Goal: Task Accomplishment & Management: Complete application form

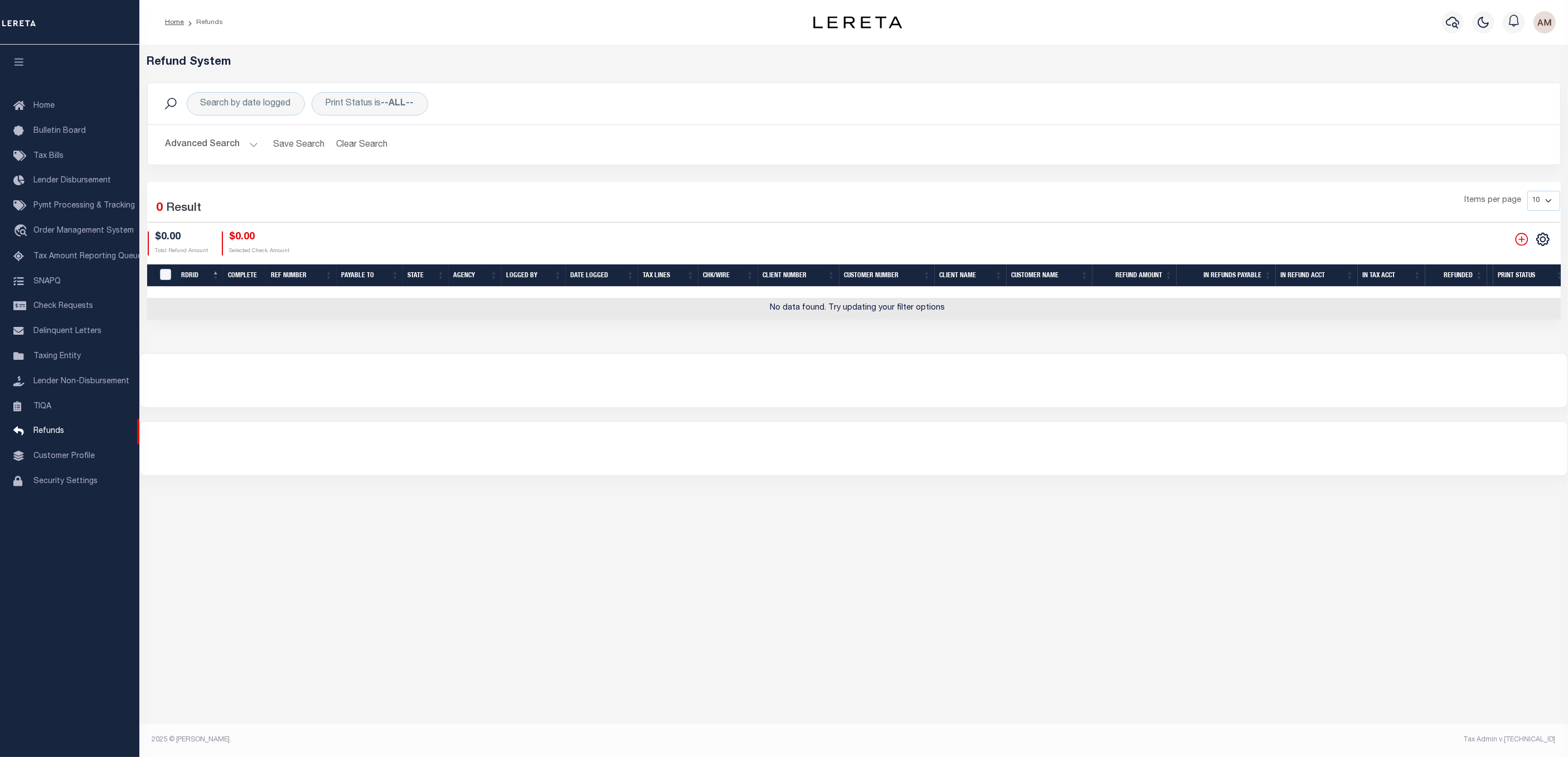
click at [228, 144] on button "Advanced Search" at bounding box center [212, 144] width 92 height 22
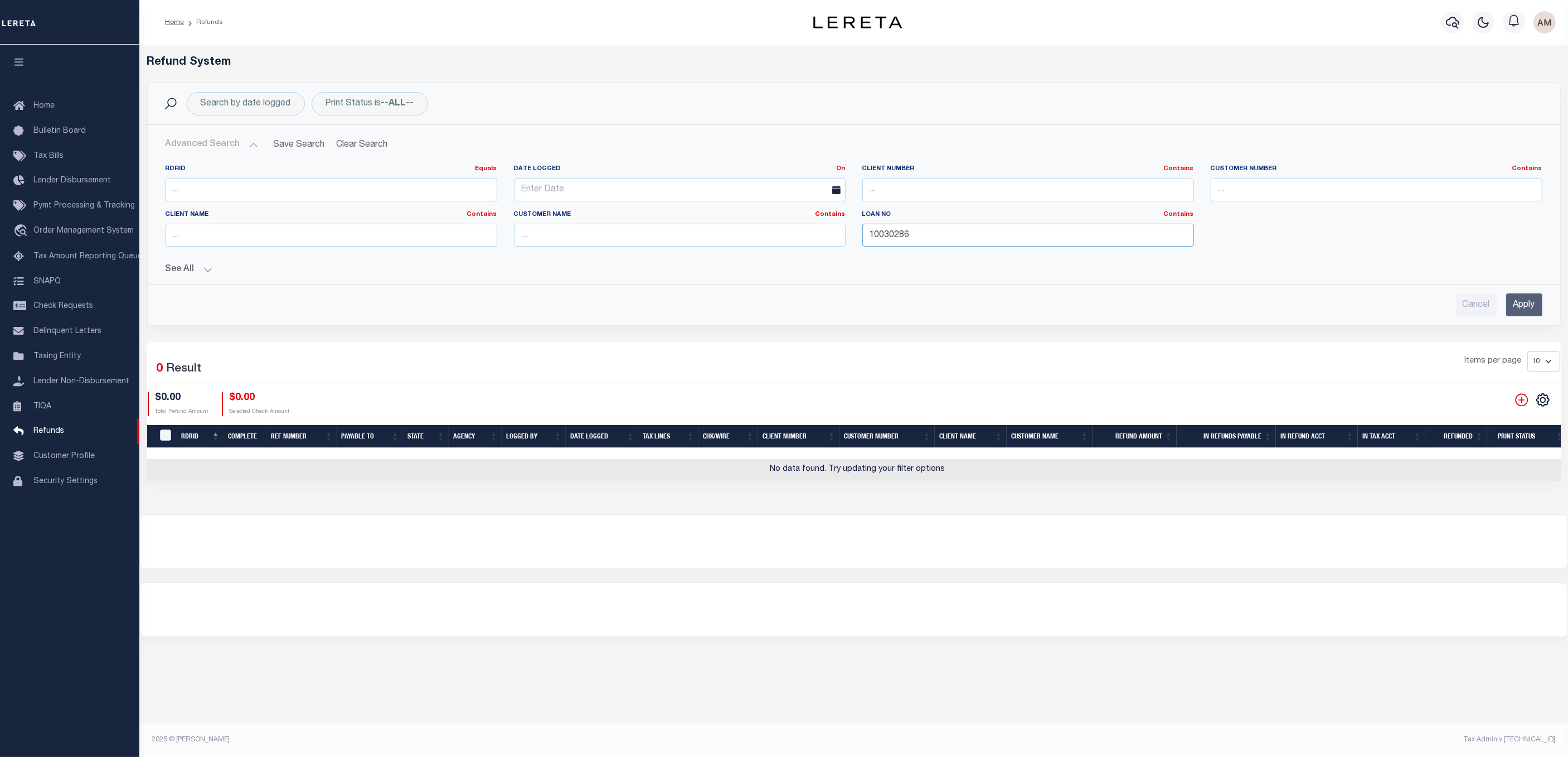
drag, startPoint x: 915, startPoint y: 231, endPoint x: 728, endPoint y: 276, distance: 192.3
click at [729, 274] on div "RDRID Equals Equals Is Not Equal To Is Greater Than Is Less Than Date Logged On…" at bounding box center [854, 220] width 1394 height 111
click at [171, 258] on div "See All Ref Number Contains Contains Is Contains Is Is" at bounding box center [854, 265] width 1376 height 19
click at [178, 264] on div "See All Ref Number Contains Contains Is Contains Is Is" at bounding box center [854, 265] width 1376 height 19
click at [189, 273] on button "See All" at bounding box center [854, 269] width 1376 height 11
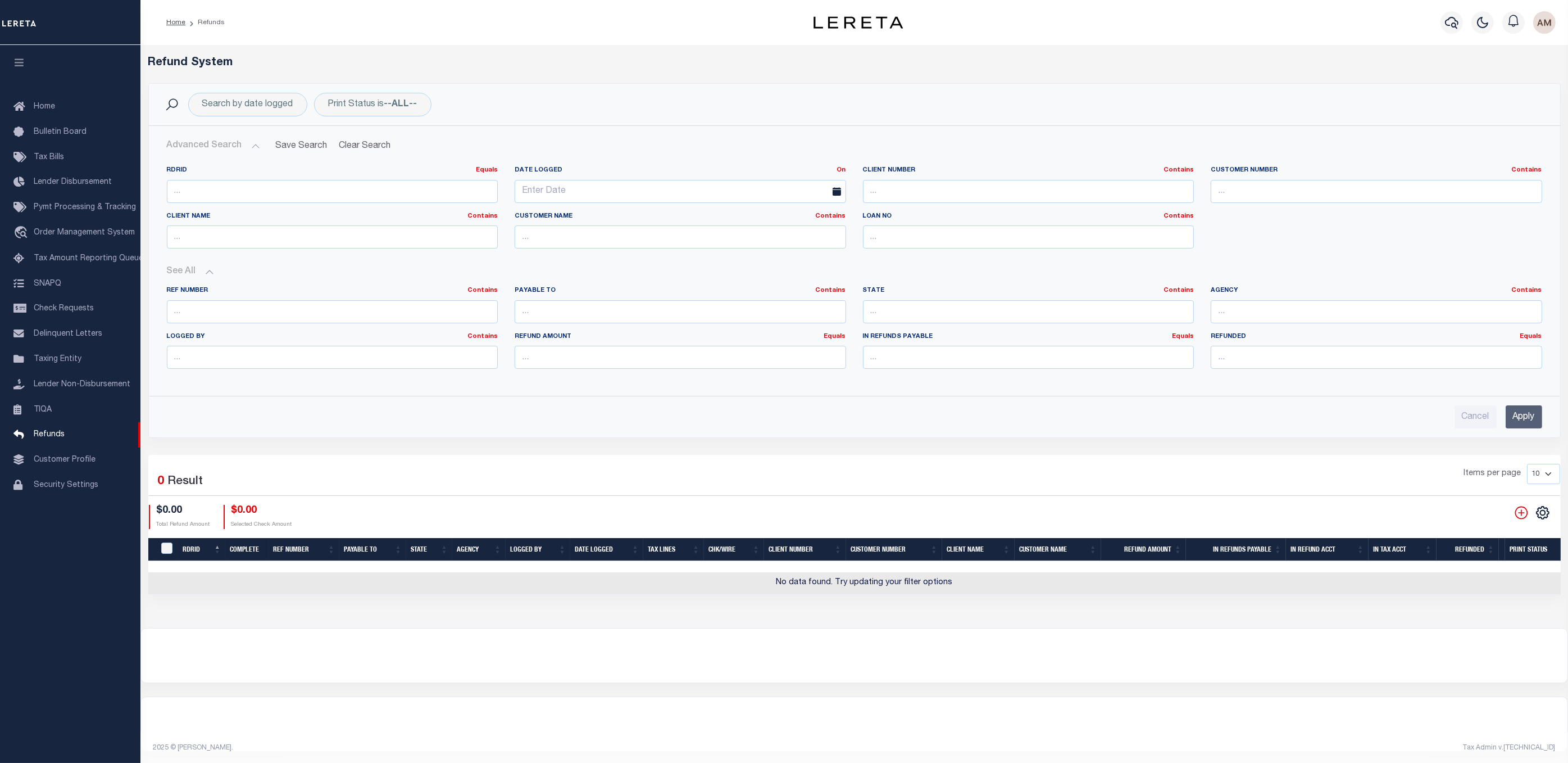
click at [1526, 419] on input "Apply" at bounding box center [1524, 417] width 37 height 23
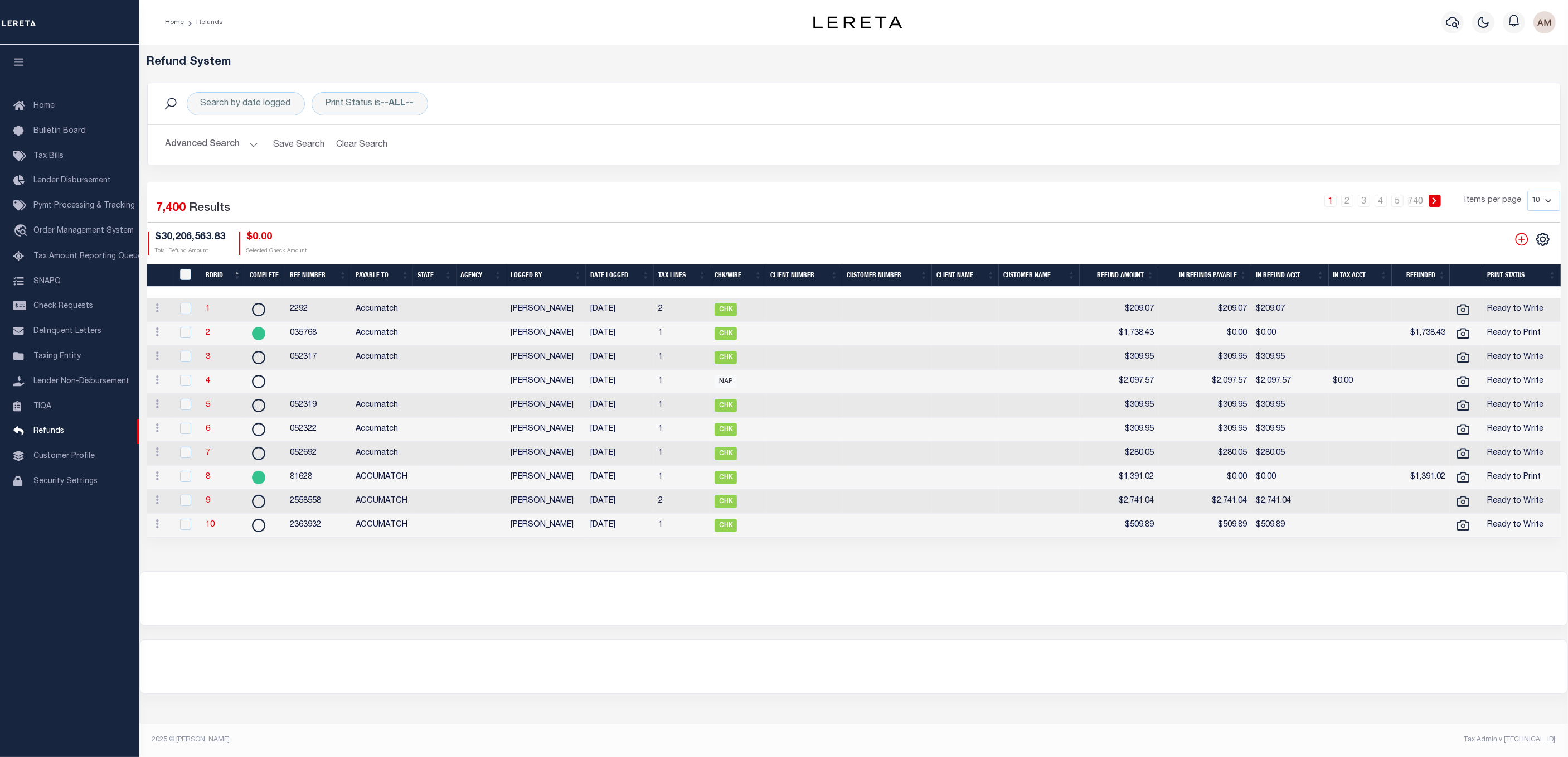
click at [194, 154] on button "Advanced Search" at bounding box center [212, 144] width 92 height 22
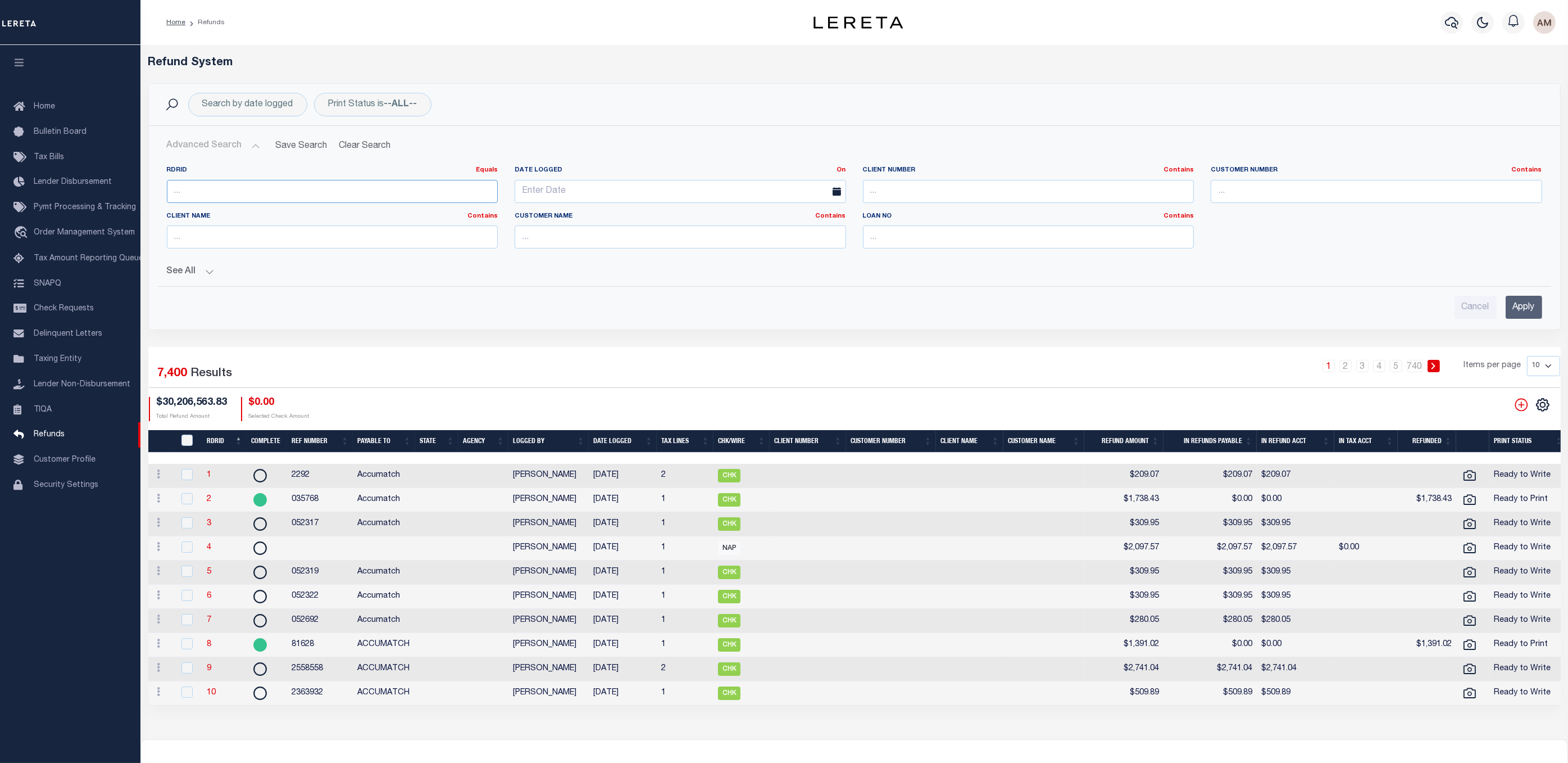
click at [222, 194] on input "number" at bounding box center [333, 191] width 332 height 23
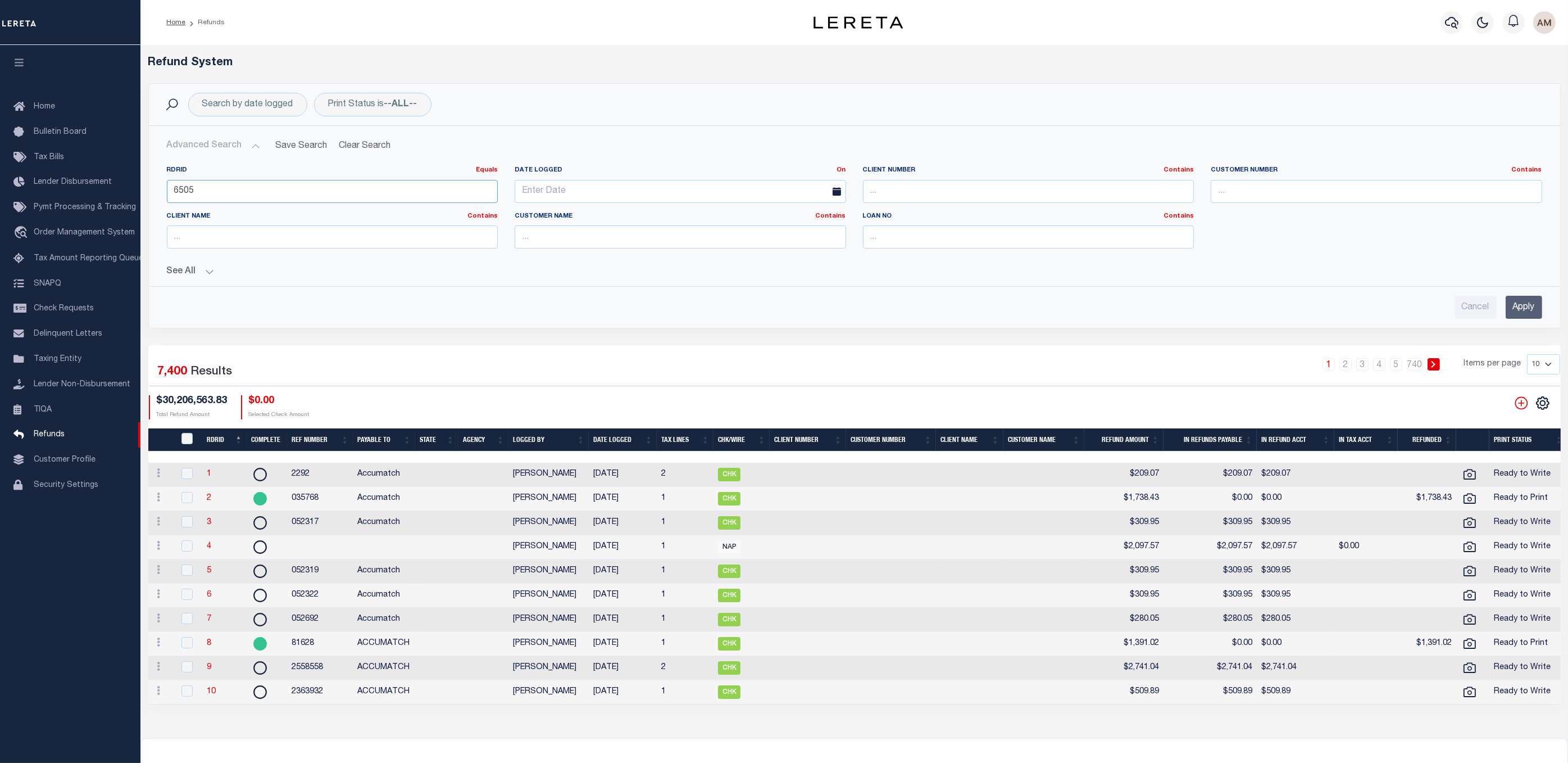
type input "6505"
click at [1514, 316] on input "Apply" at bounding box center [1524, 308] width 37 height 23
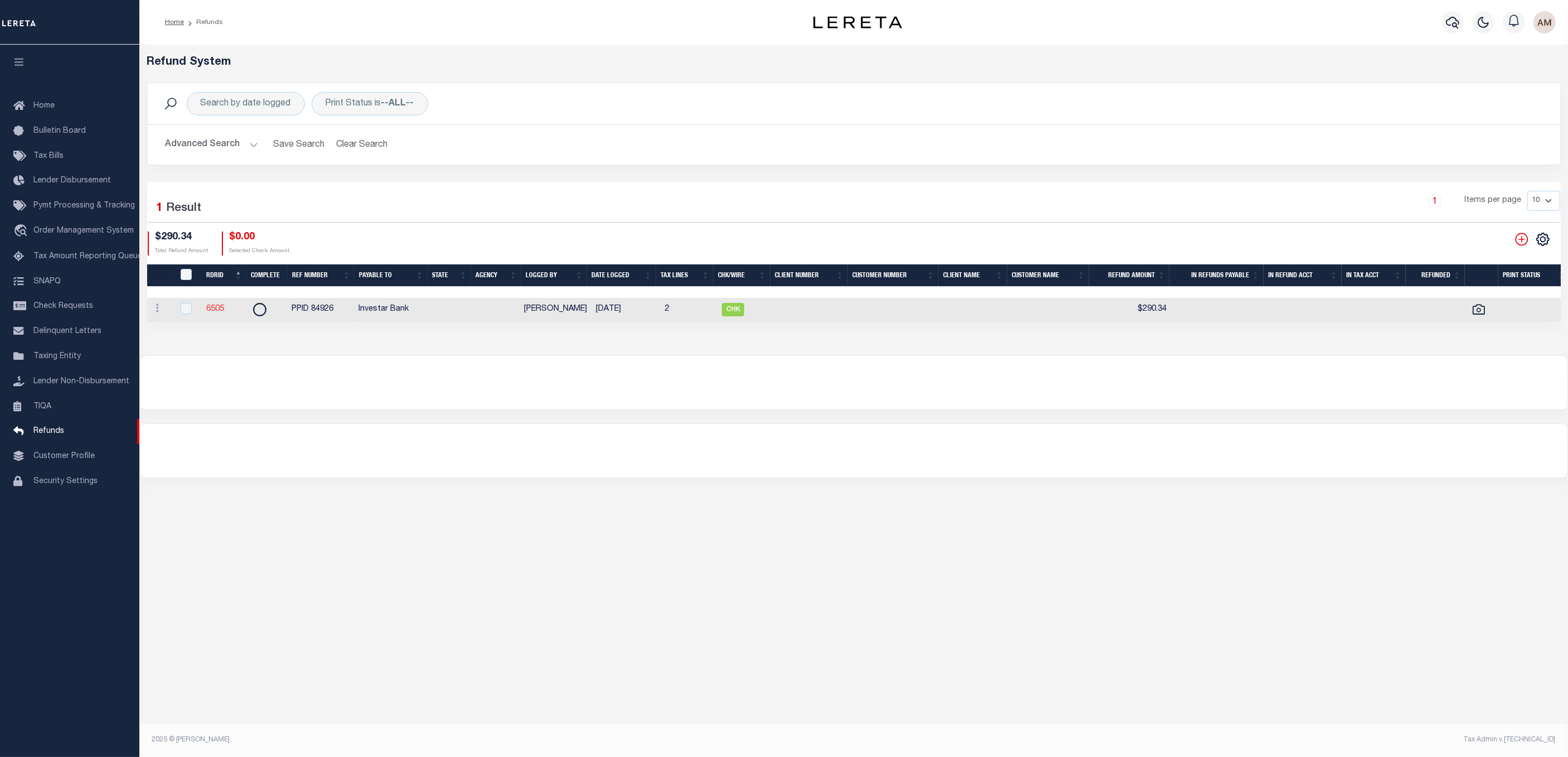
click at [218, 311] on link "6505" at bounding box center [215, 309] width 18 height 8
checkbox input "true"
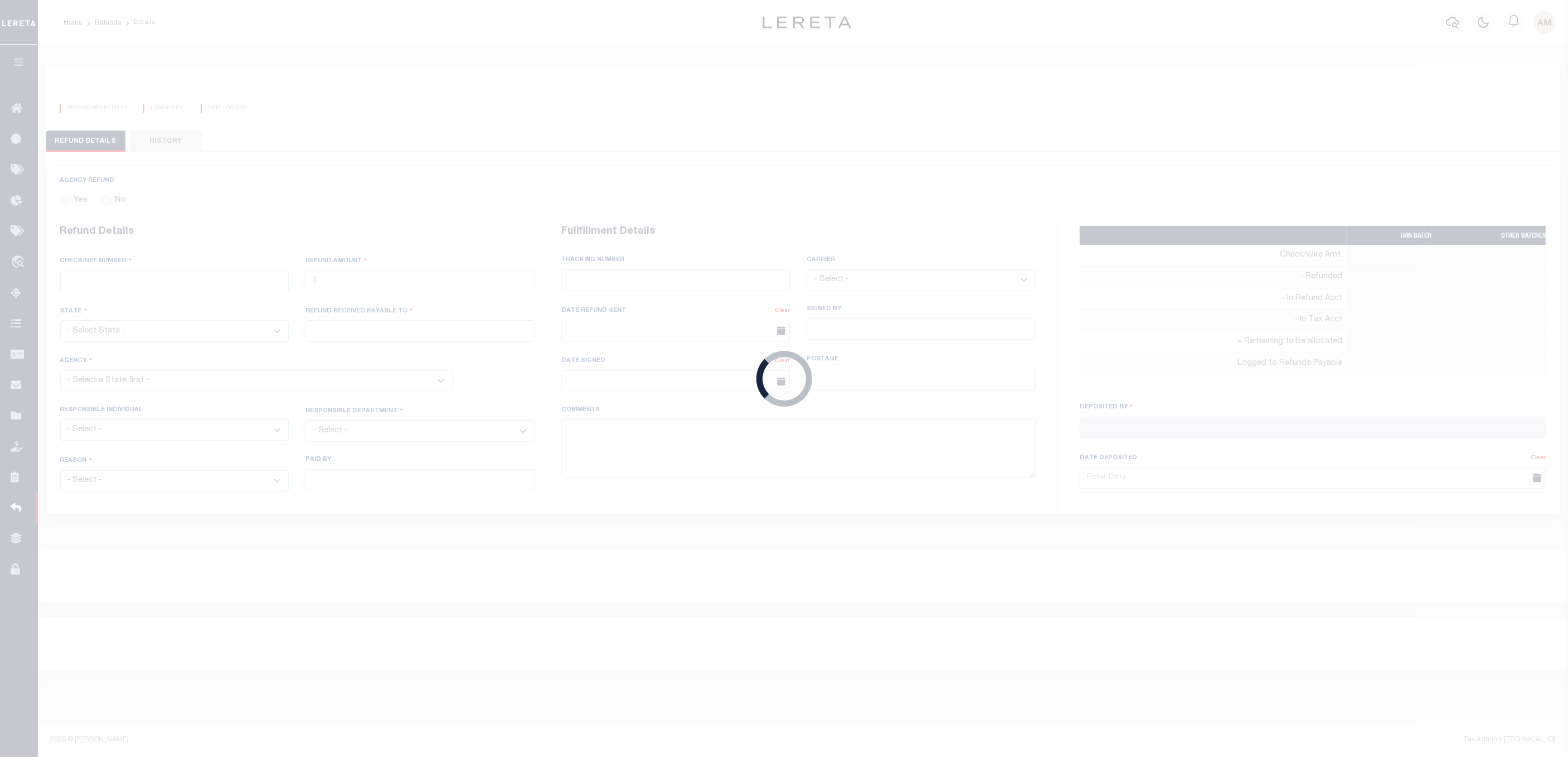
radio input "true"
type input "PPID 84926"
type input "$290.34"
type input "Investar Bank"
select select "OTH"
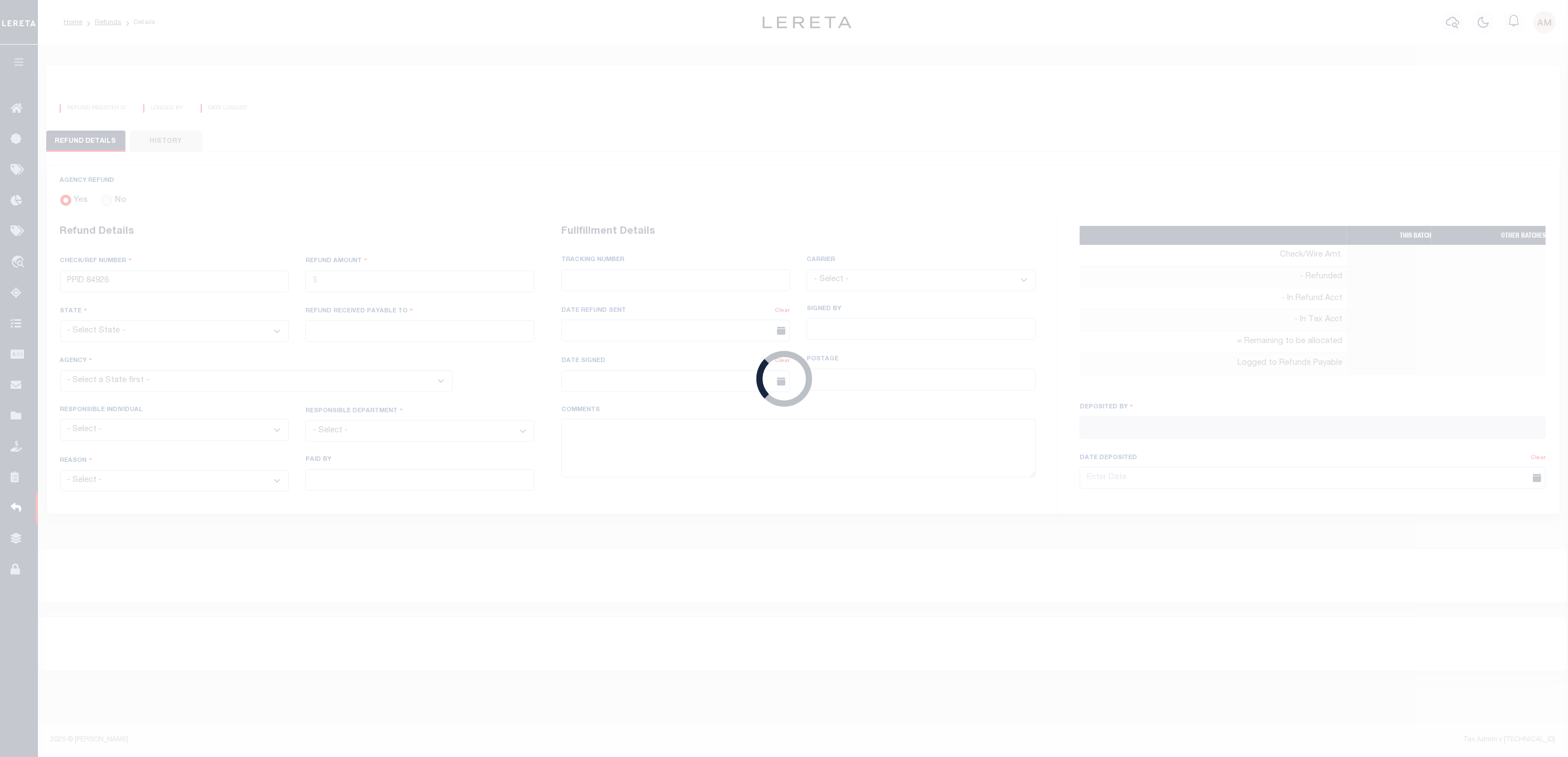
select select "DUP"
type textarea "Martin, April 2-13-25 -- taxer check #2300 received iao $290.34 for refund."
type input "Martin, April"
type input "02/13/2025"
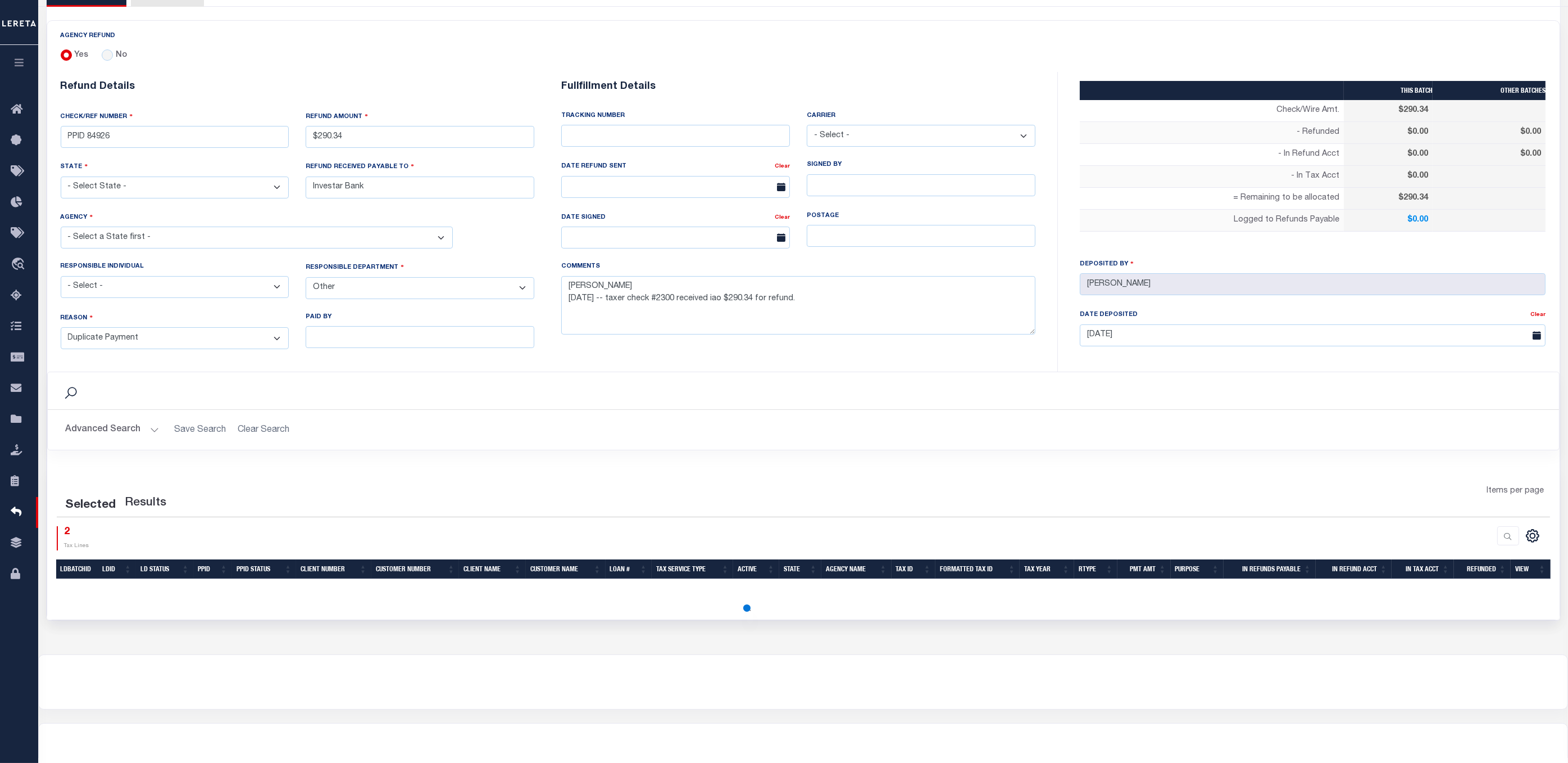
scroll to position [188, 0]
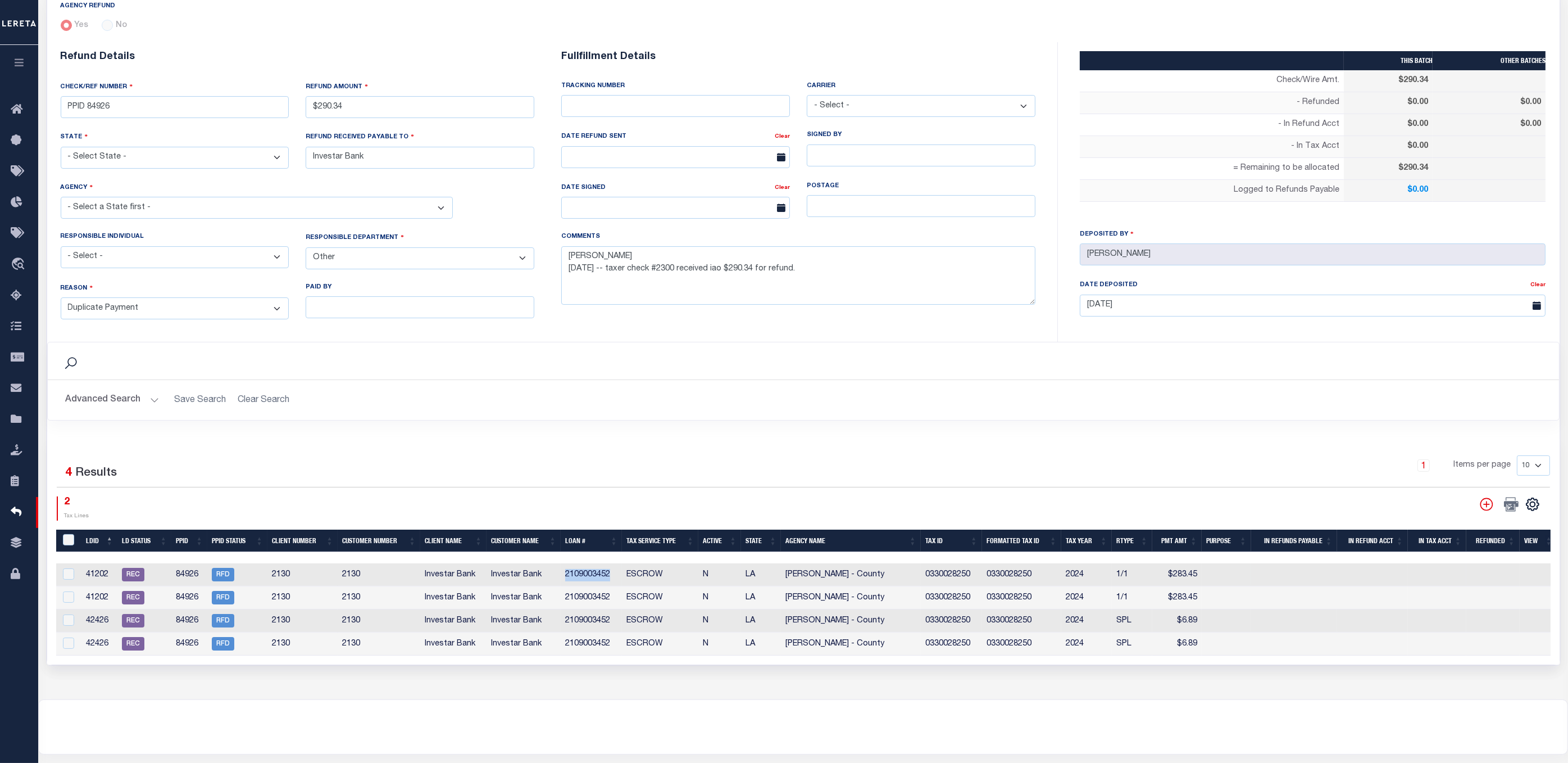
drag, startPoint x: 608, startPoint y: 573, endPoint x: 566, endPoint y: 581, distance: 42.8
click at [566, 581] on td "2109003452" at bounding box center [591, 575] width 61 height 23
checkbox input "true"
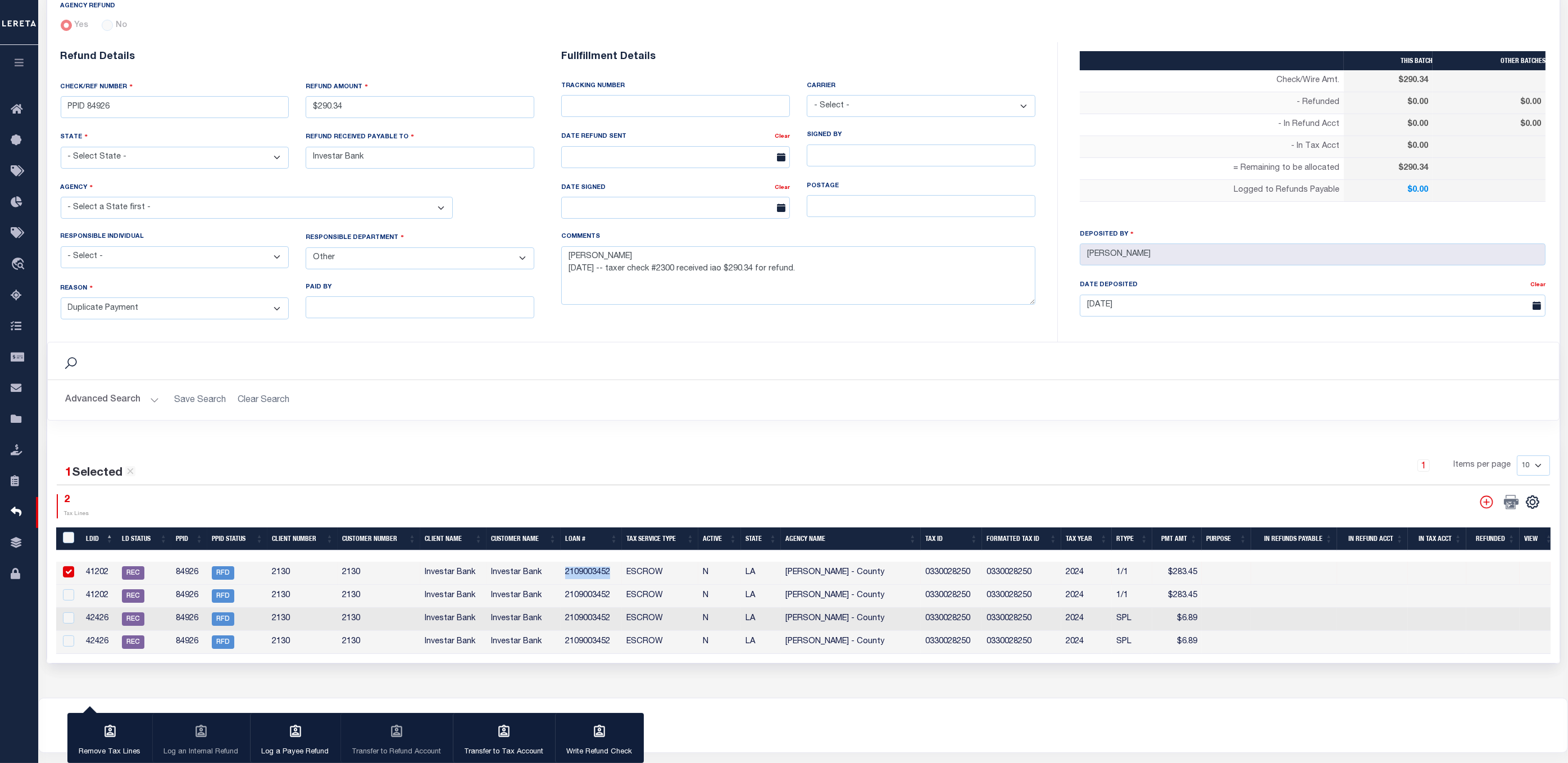
copy td "2109003452"
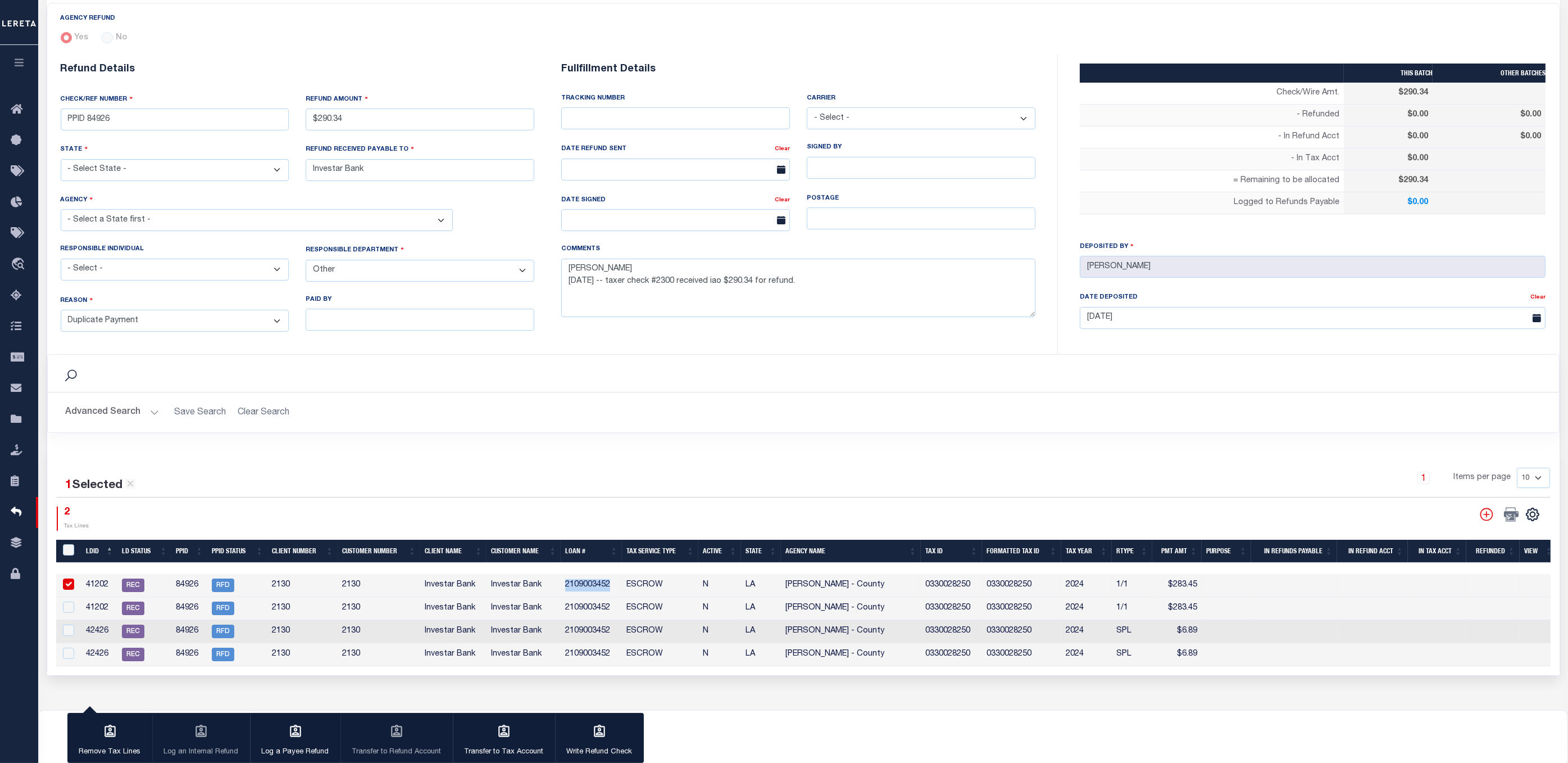
scroll to position [0, 0]
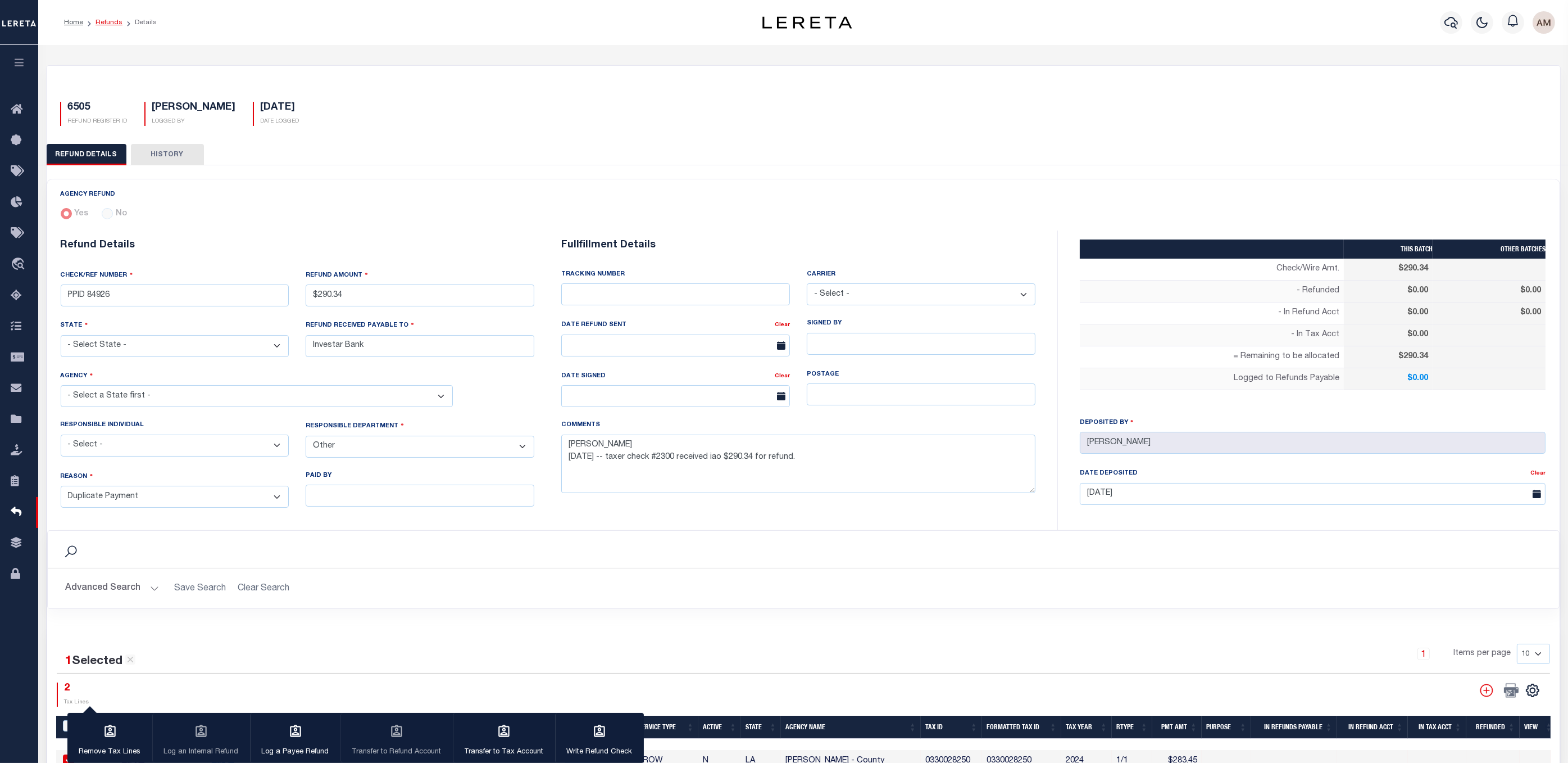
click at [101, 23] on link "Refunds" at bounding box center [109, 22] width 27 height 7
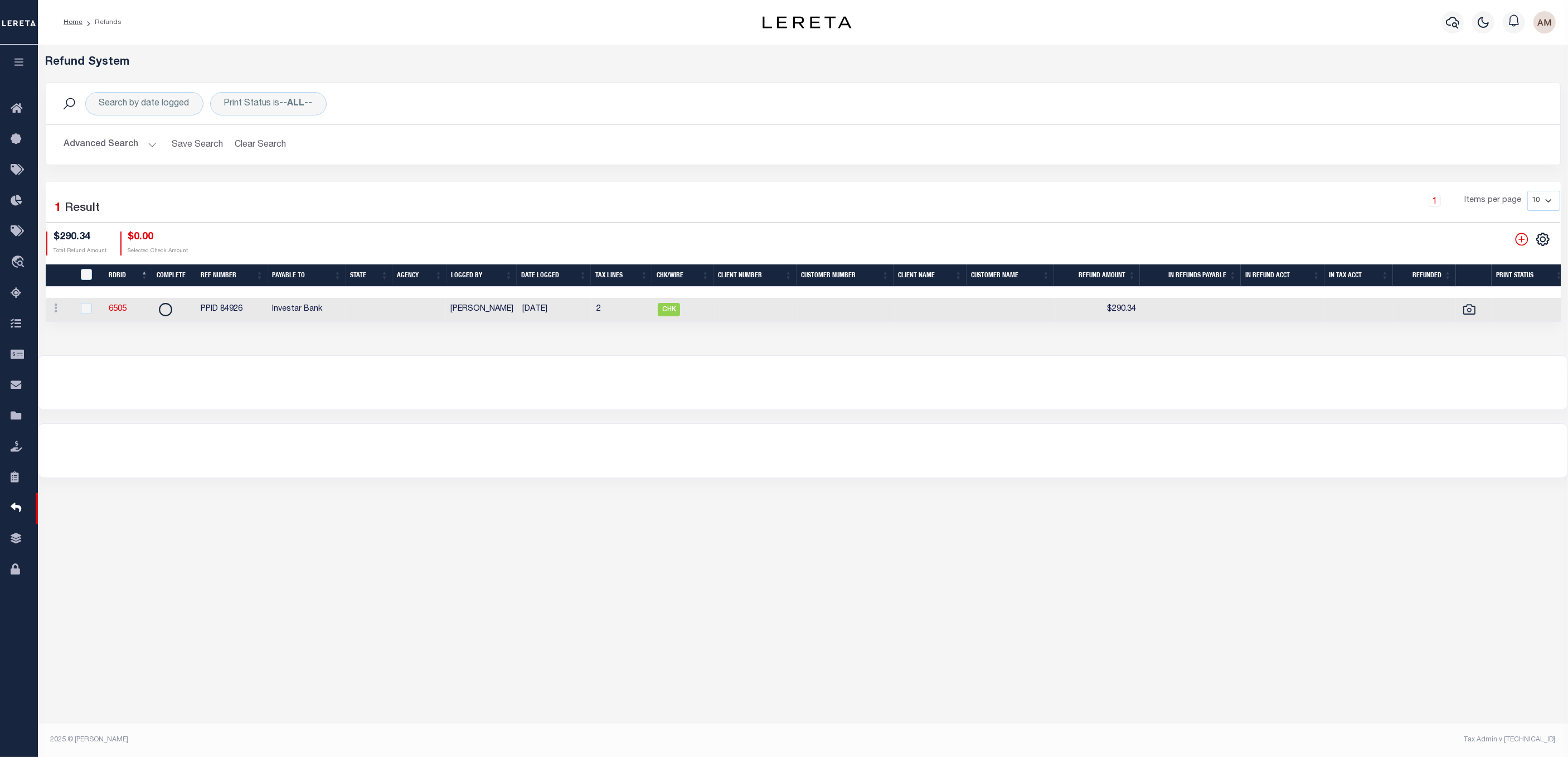
click at [101, 144] on button "Advanced Search" at bounding box center [111, 144] width 92 height 22
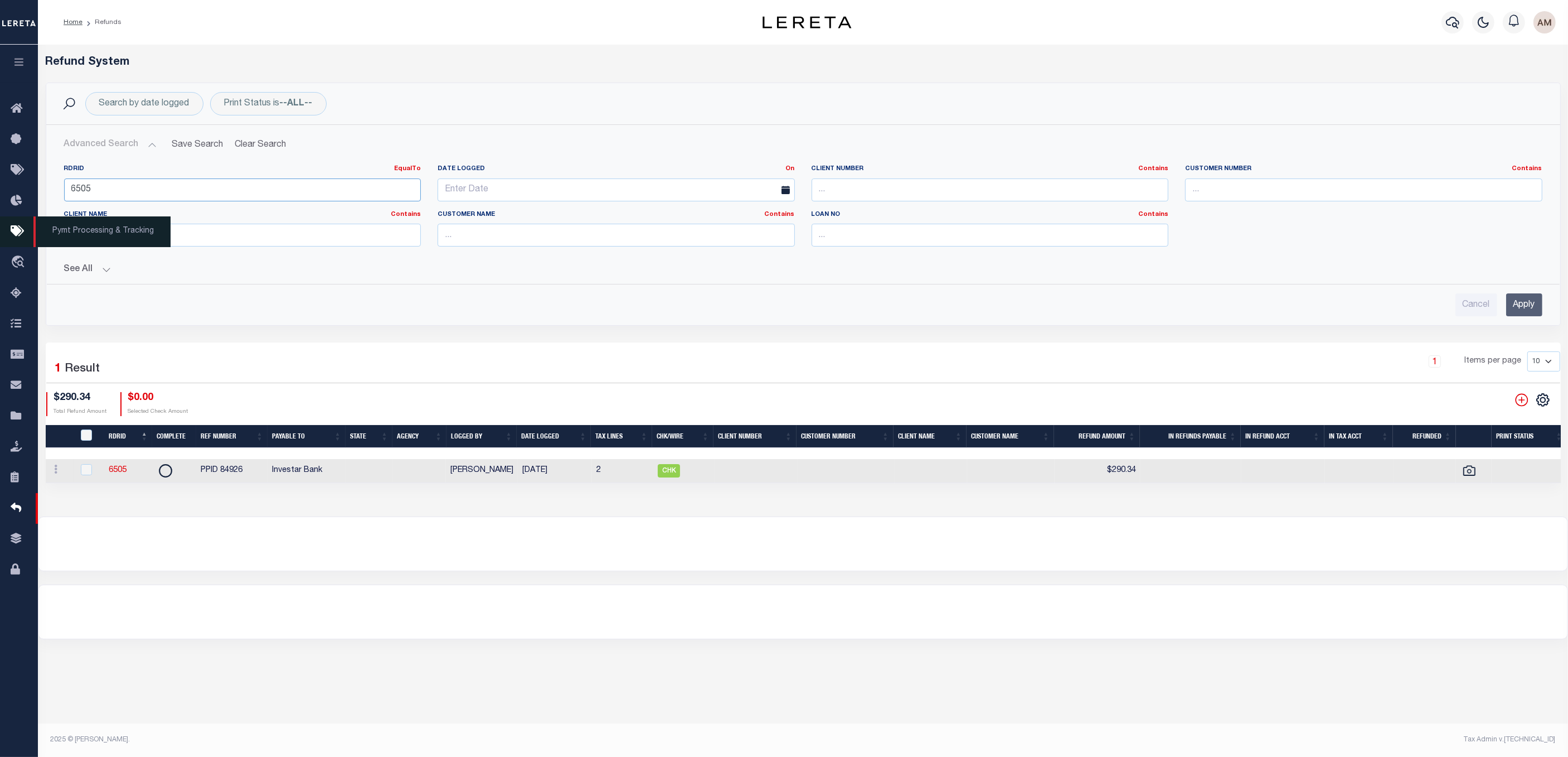
drag, startPoint x: 114, startPoint y: 203, endPoint x: 18, endPoint y: 226, distance: 98.7
click at [18, 226] on div "Home Refunds" at bounding box center [784, 362] width 1568 height 725
click at [111, 271] on button "See All" at bounding box center [804, 269] width 1478 height 11
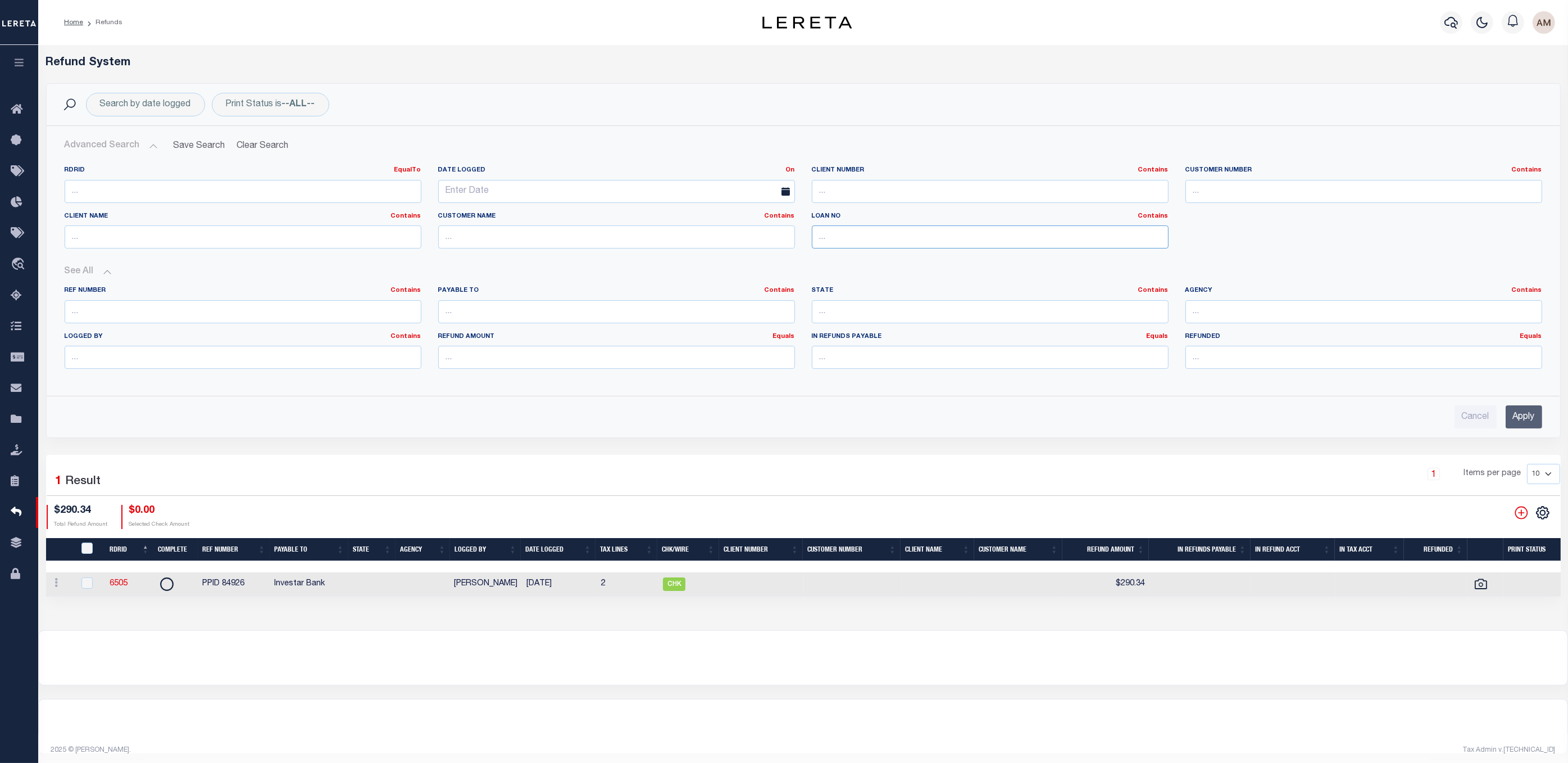
paste input "2109003452"
type input "2109003452"
click at [1525, 435] on div "Advanced Search Save Search Clear Search RefundGridWrapper_dynamictable_____Def…" at bounding box center [803, 282] width 1514 height 312
click at [1519, 428] on input "Apply" at bounding box center [1524, 417] width 37 height 23
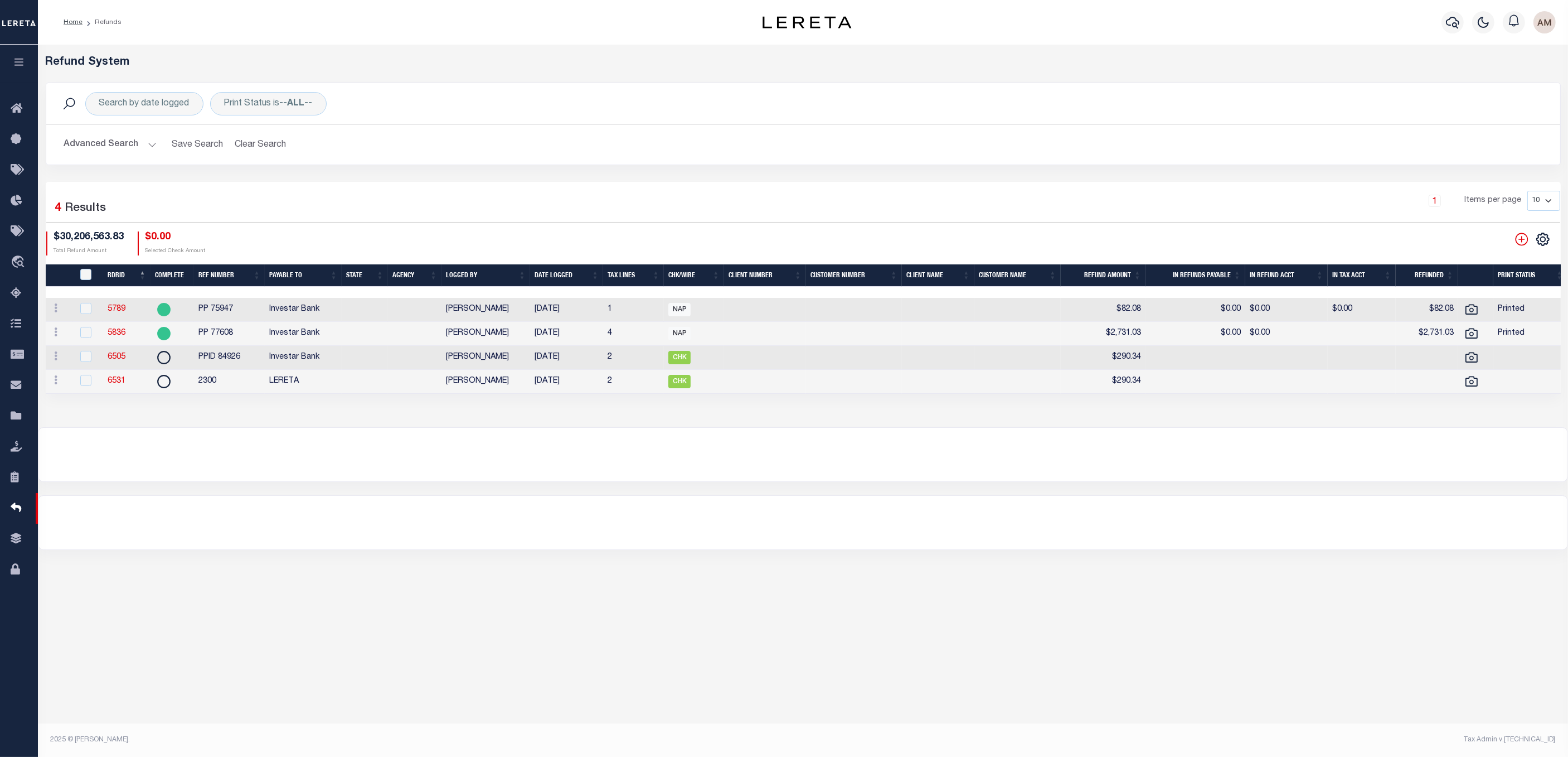
click at [823, 595] on div "6505 REFUND REGISTER ID Martin, April LOGGED BY 02/13/2025 DATE LOGGED AGENCY R…" at bounding box center [803, 384] width 1530 height 681
click at [113, 355] on link "6505" at bounding box center [116, 357] width 18 height 8
checkbox input "false"
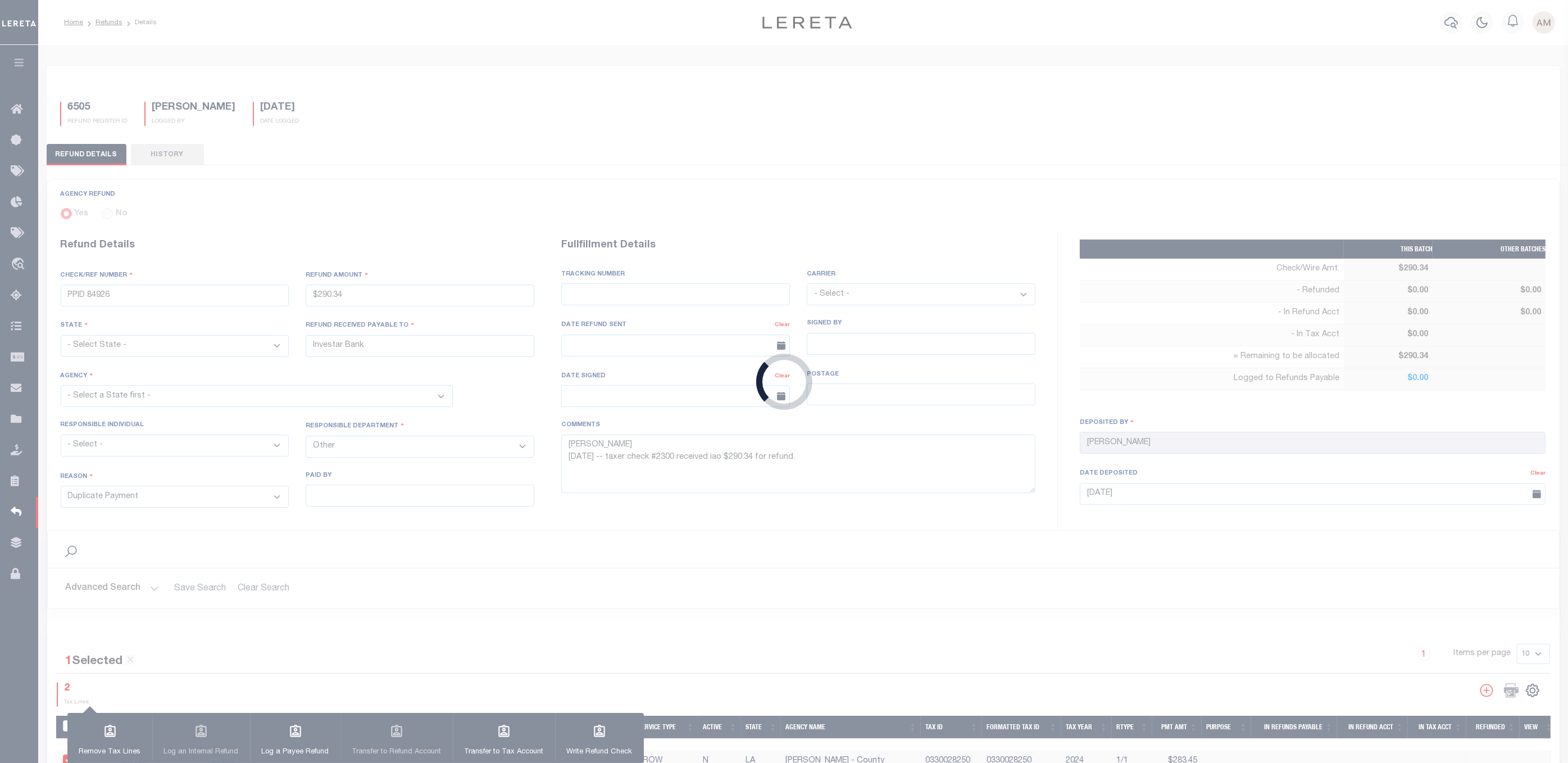
type input "$290.34"
type textarea "Martin, April 2-13-25 -- taxer check #2300 received iao $290.34 for refund."
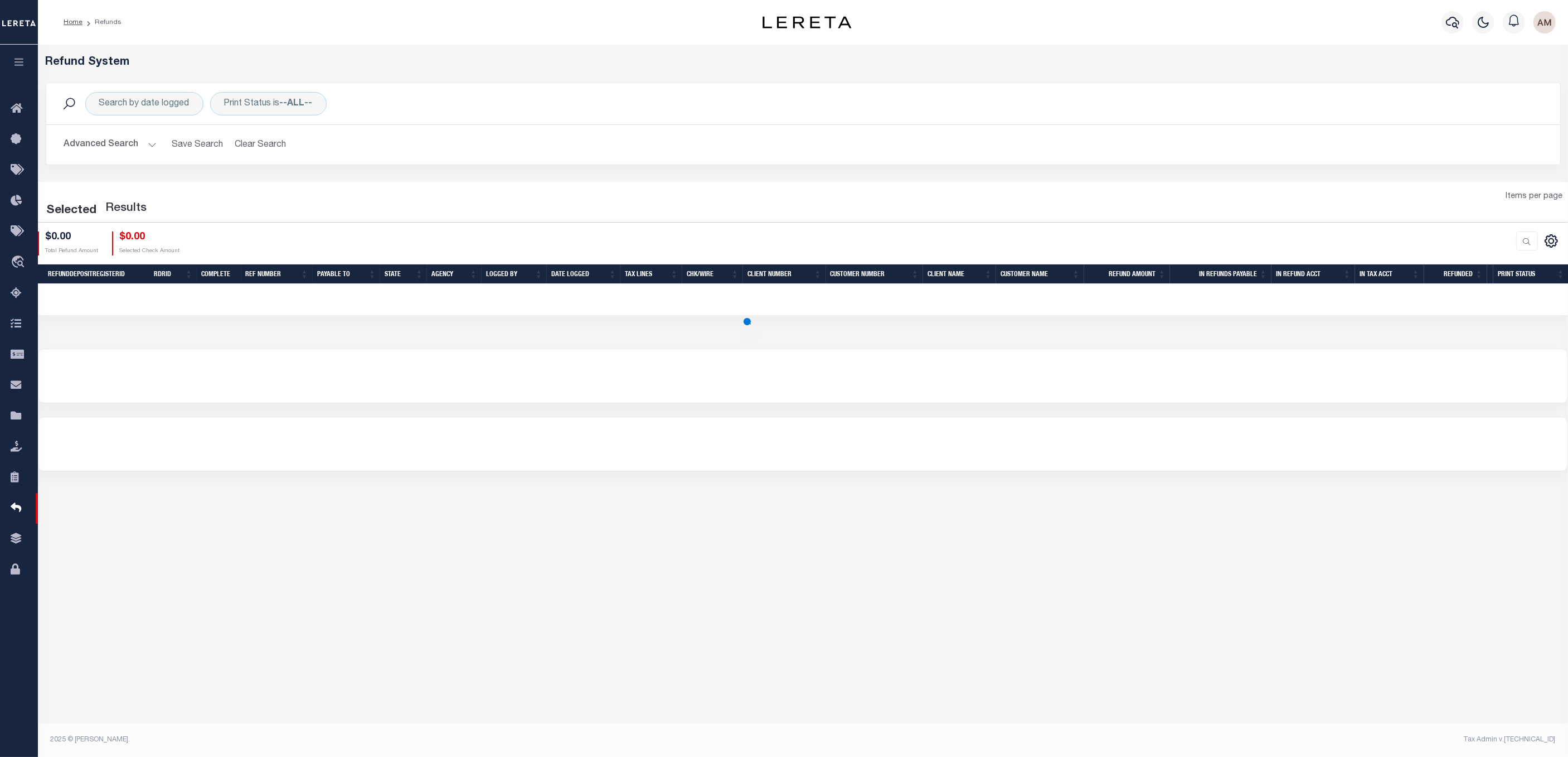
click at [131, 156] on button "Advanced Search" at bounding box center [111, 144] width 92 height 22
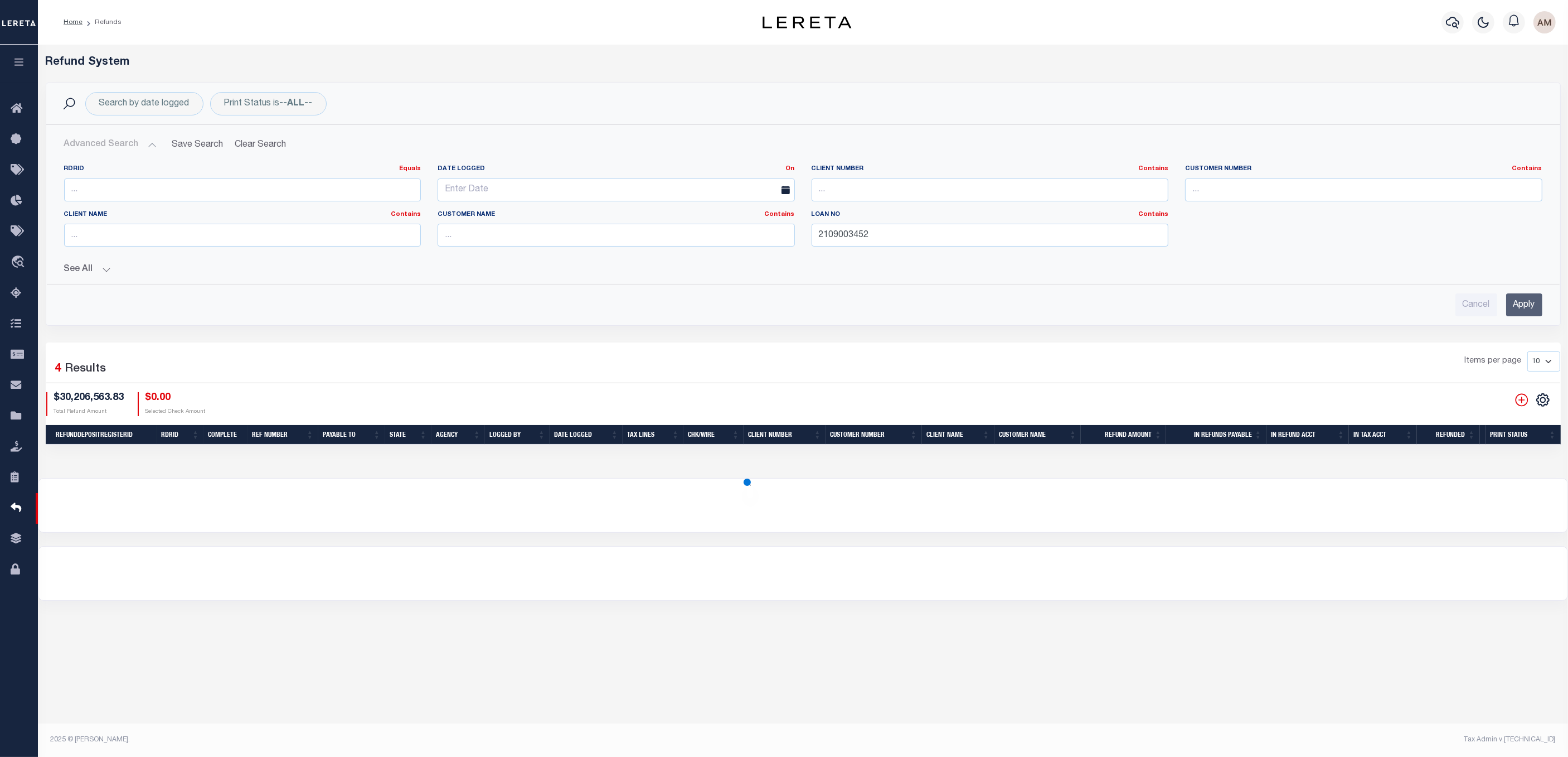
click at [100, 273] on button "See All" at bounding box center [804, 269] width 1478 height 11
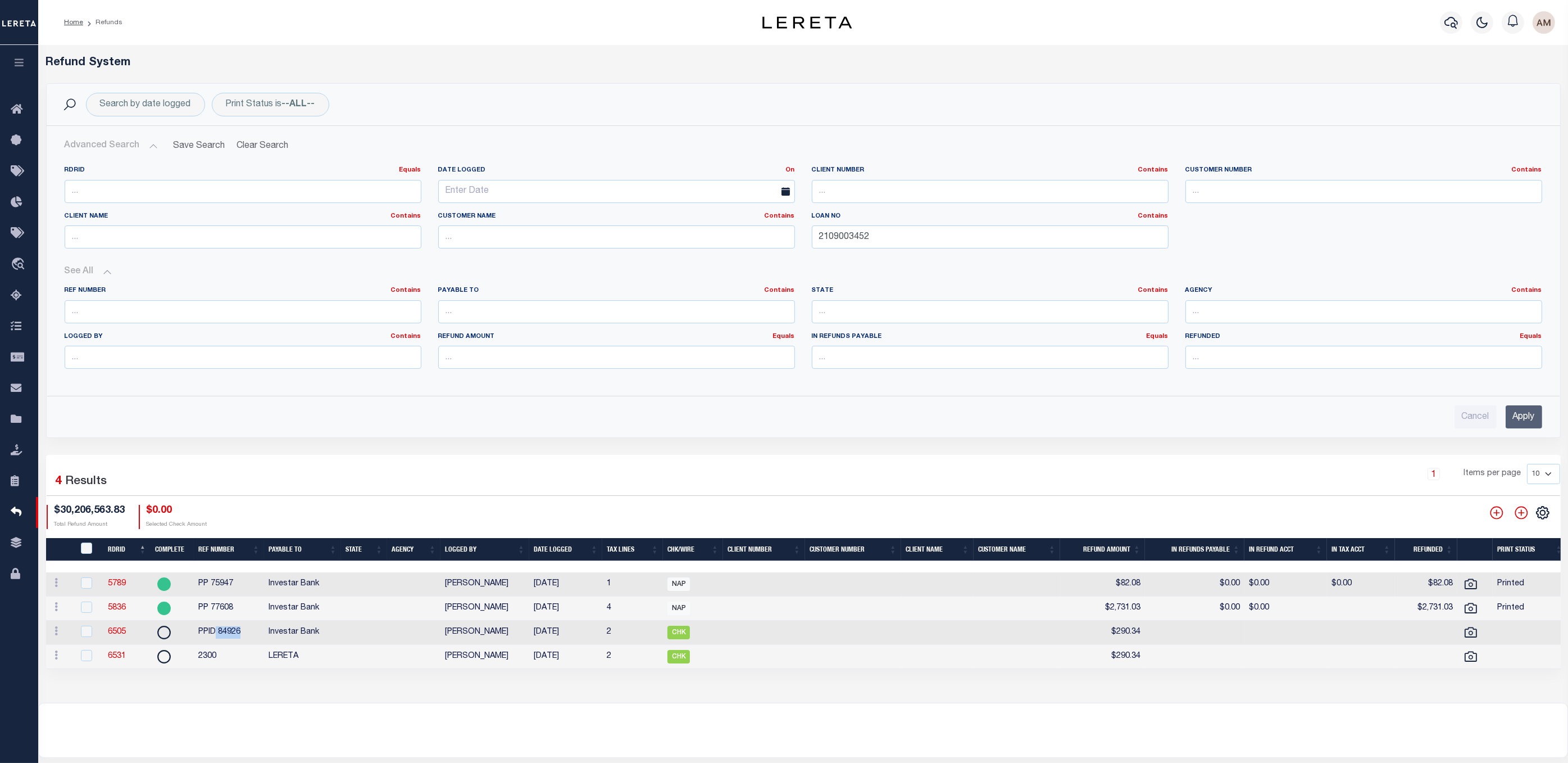
drag, startPoint x: 244, startPoint y: 639, endPoint x: 216, endPoint y: 638, distance: 28.0
click at [216, 638] on td "PPID 84926" at bounding box center [229, 632] width 70 height 24
checkbox input "true"
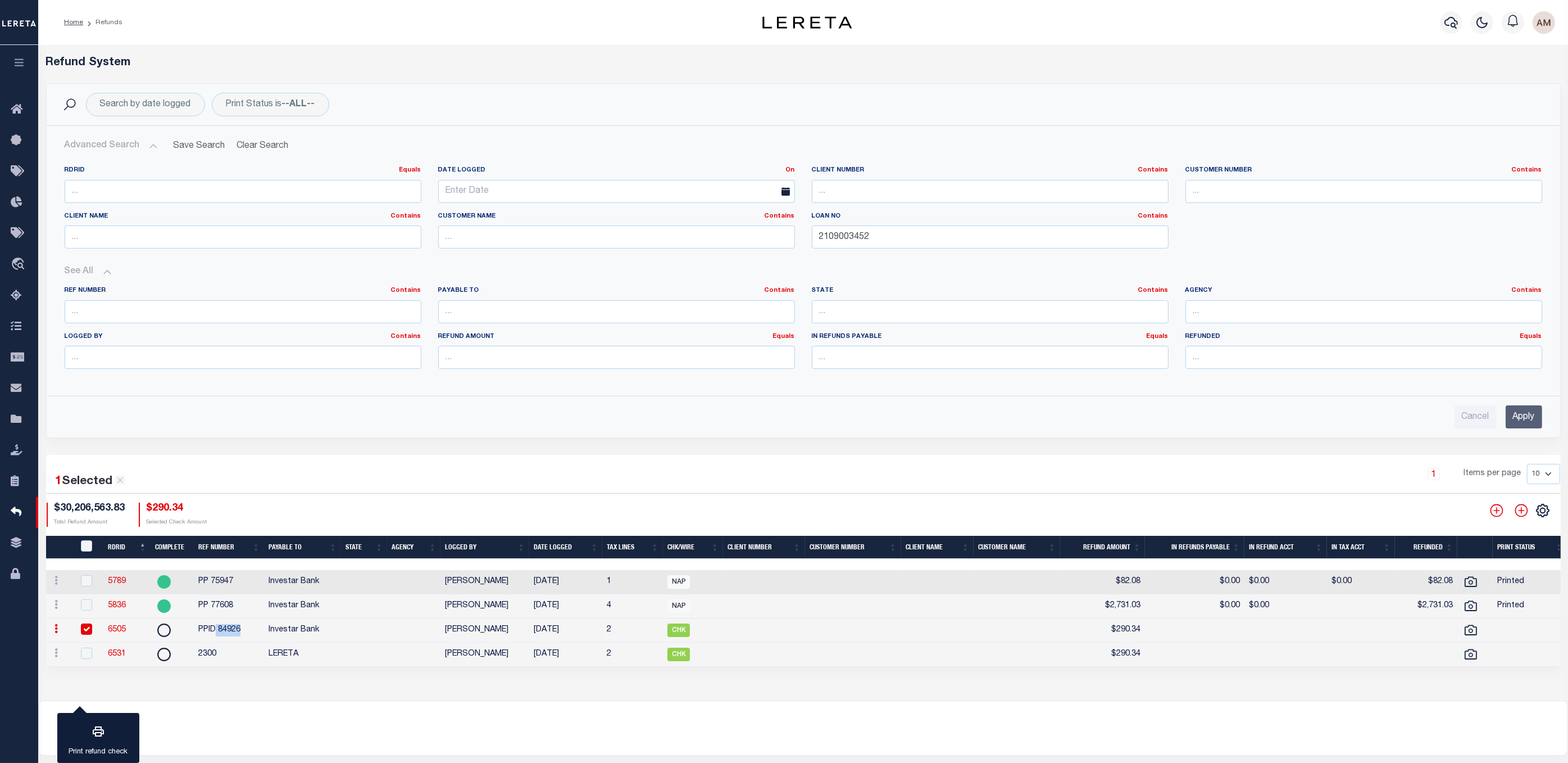
copy td "84926"
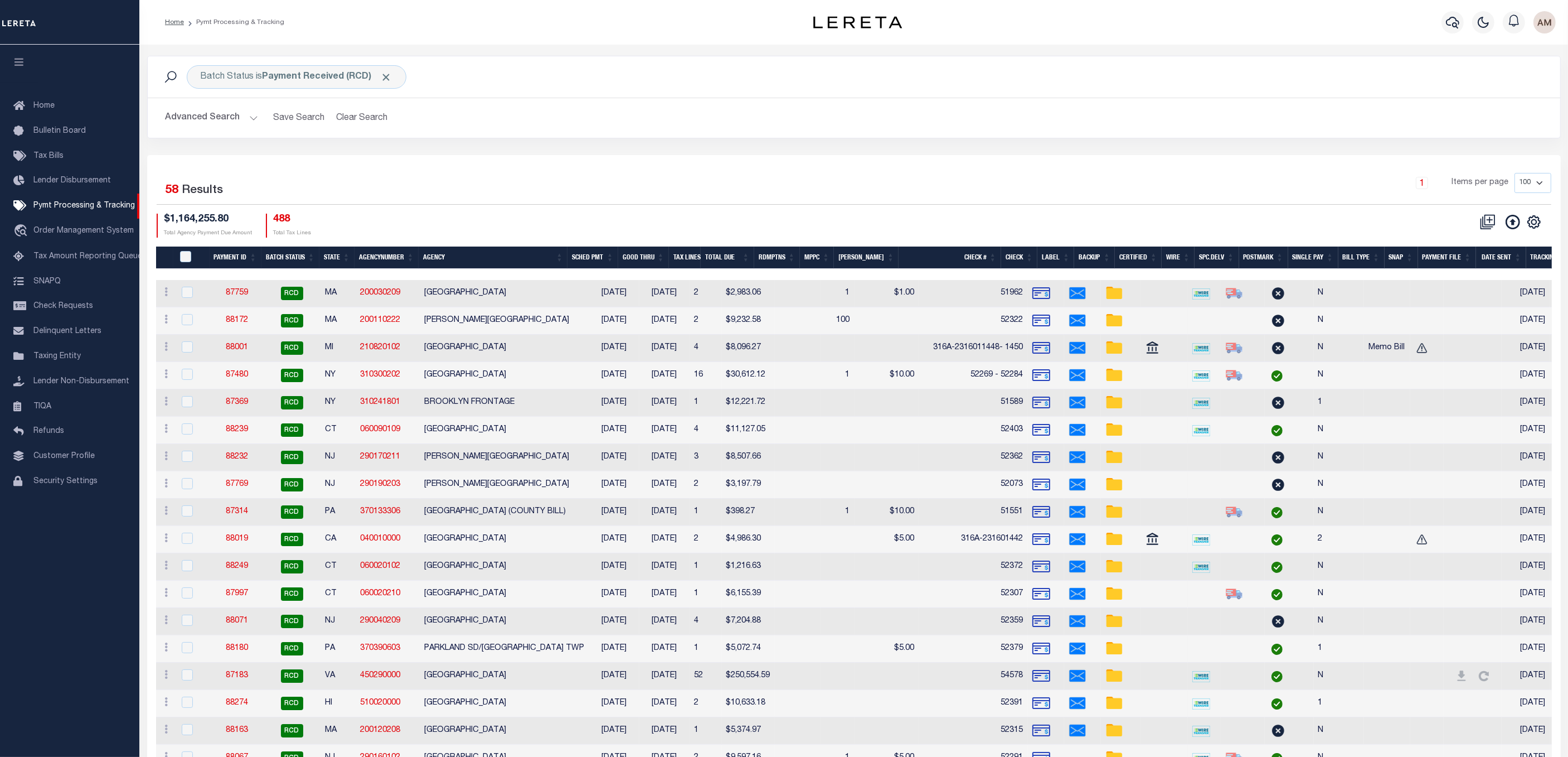
click at [238, 120] on button "Advanced Search" at bounding box center [212, 117] width 92 height 22
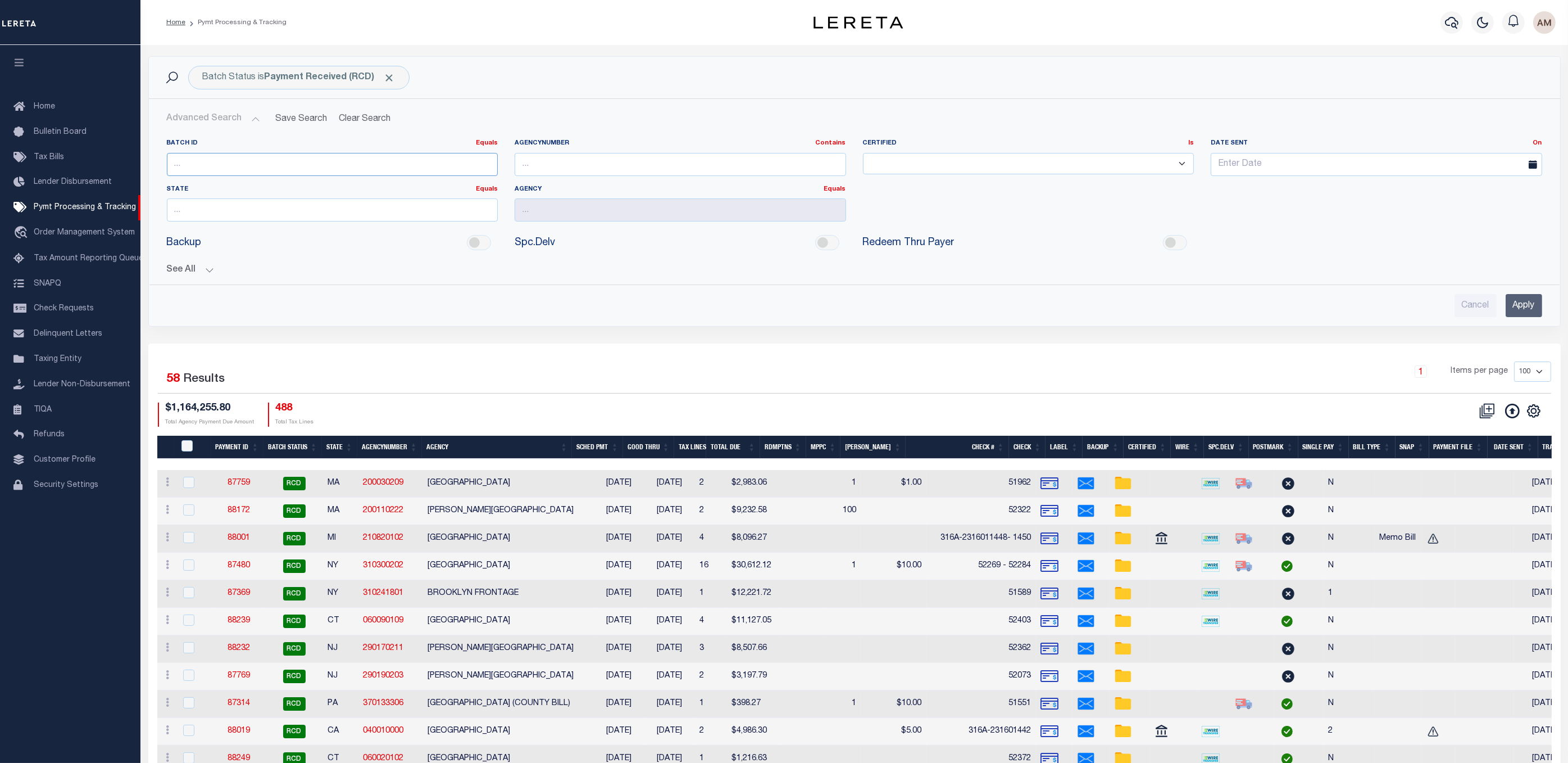
paste input "84926"
type input "84926"
click at [1534, 312] on input "Apply" at bounding box center [1524, 306] width 37 height 23
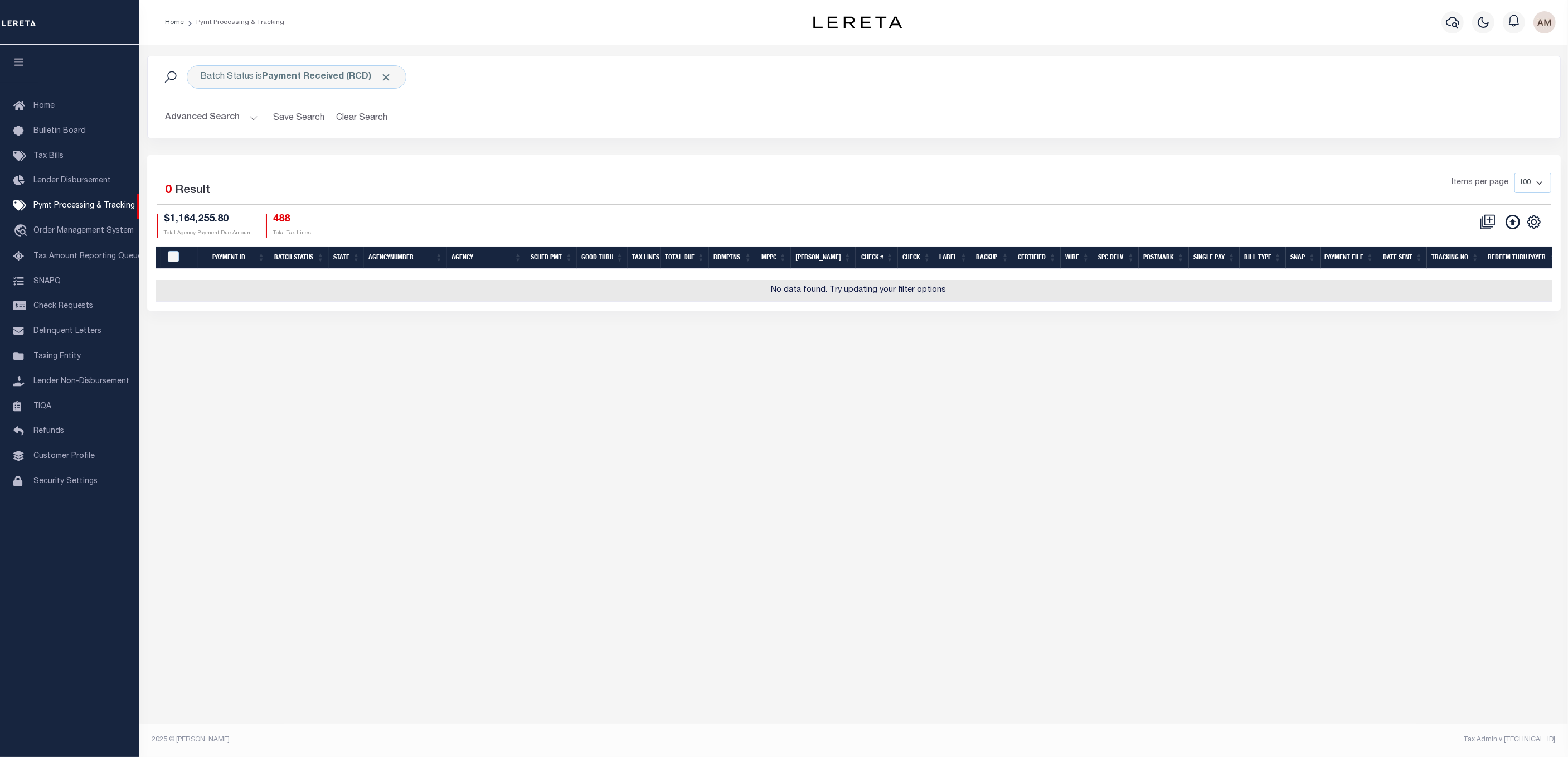
click at [210, 116] on button "Advanced Search" at bounding box center [212, 117] width 92 height 22
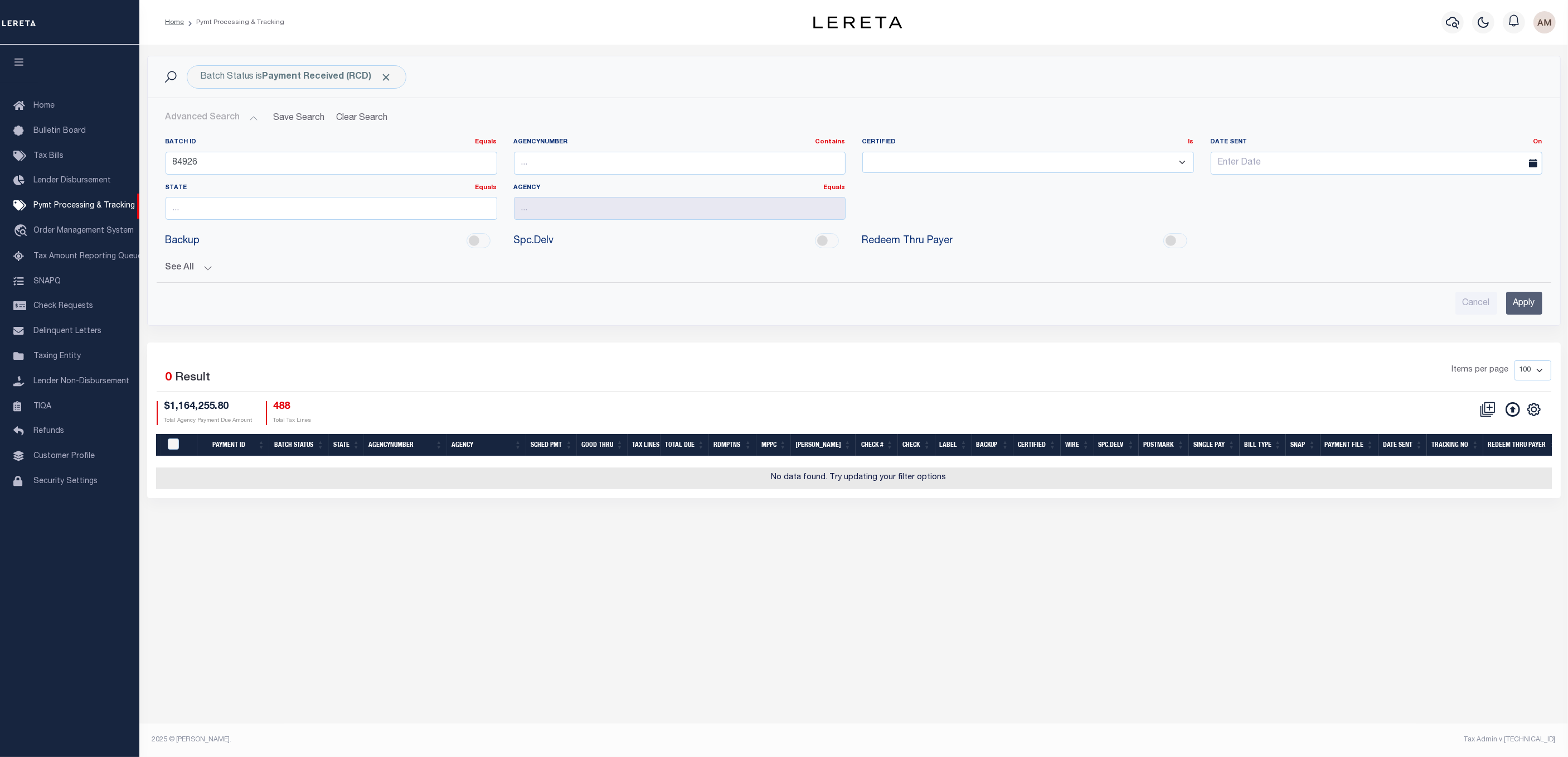
click at [182, 271] on button "See All" at bounding box center [854, 268] width 1376 height 11
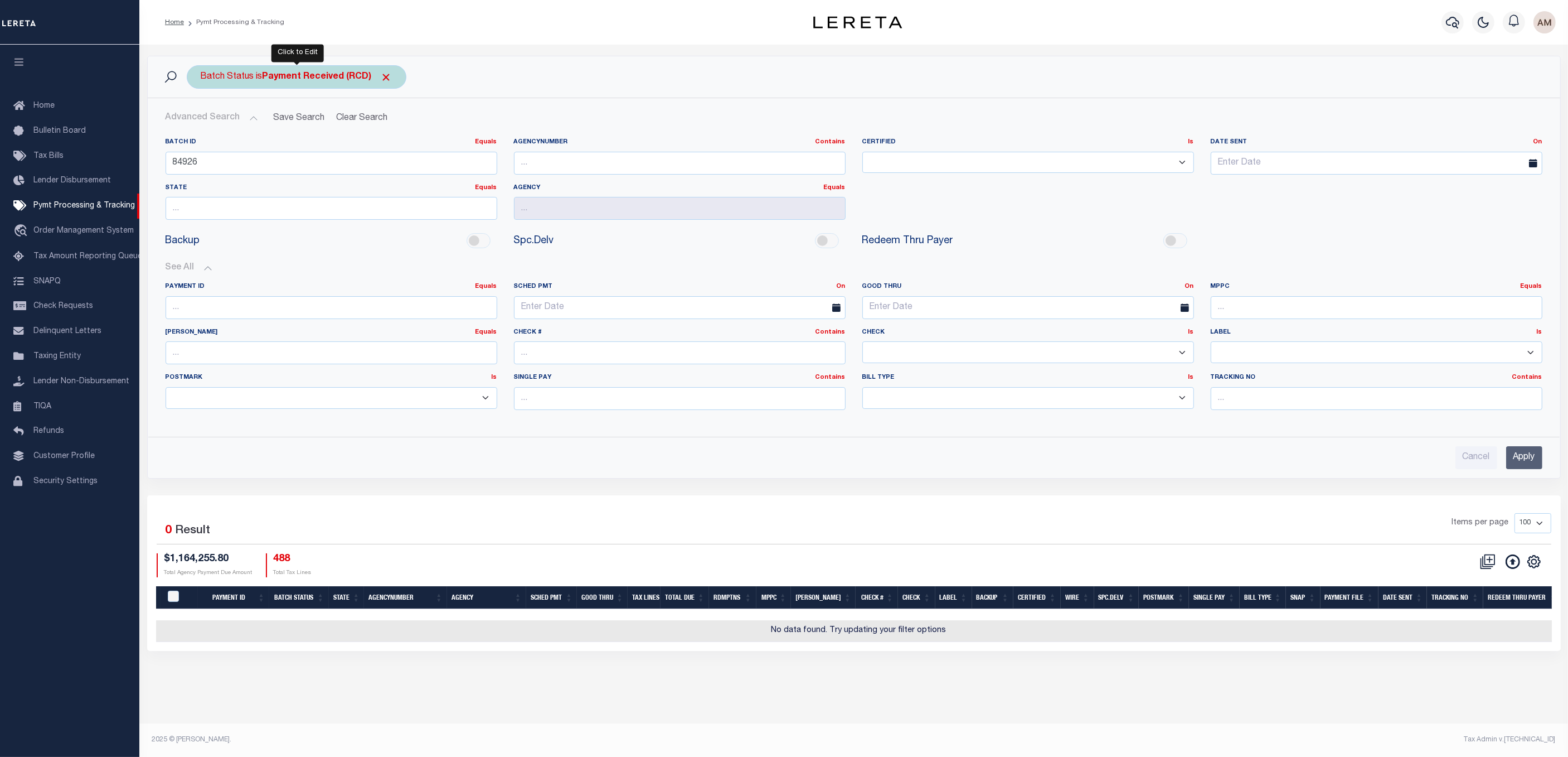
click at [397, 72] on div "Batch Status is Payment Received (RCD)" at bounding box center [296, 77] width 219 height 23
select select "RCD"
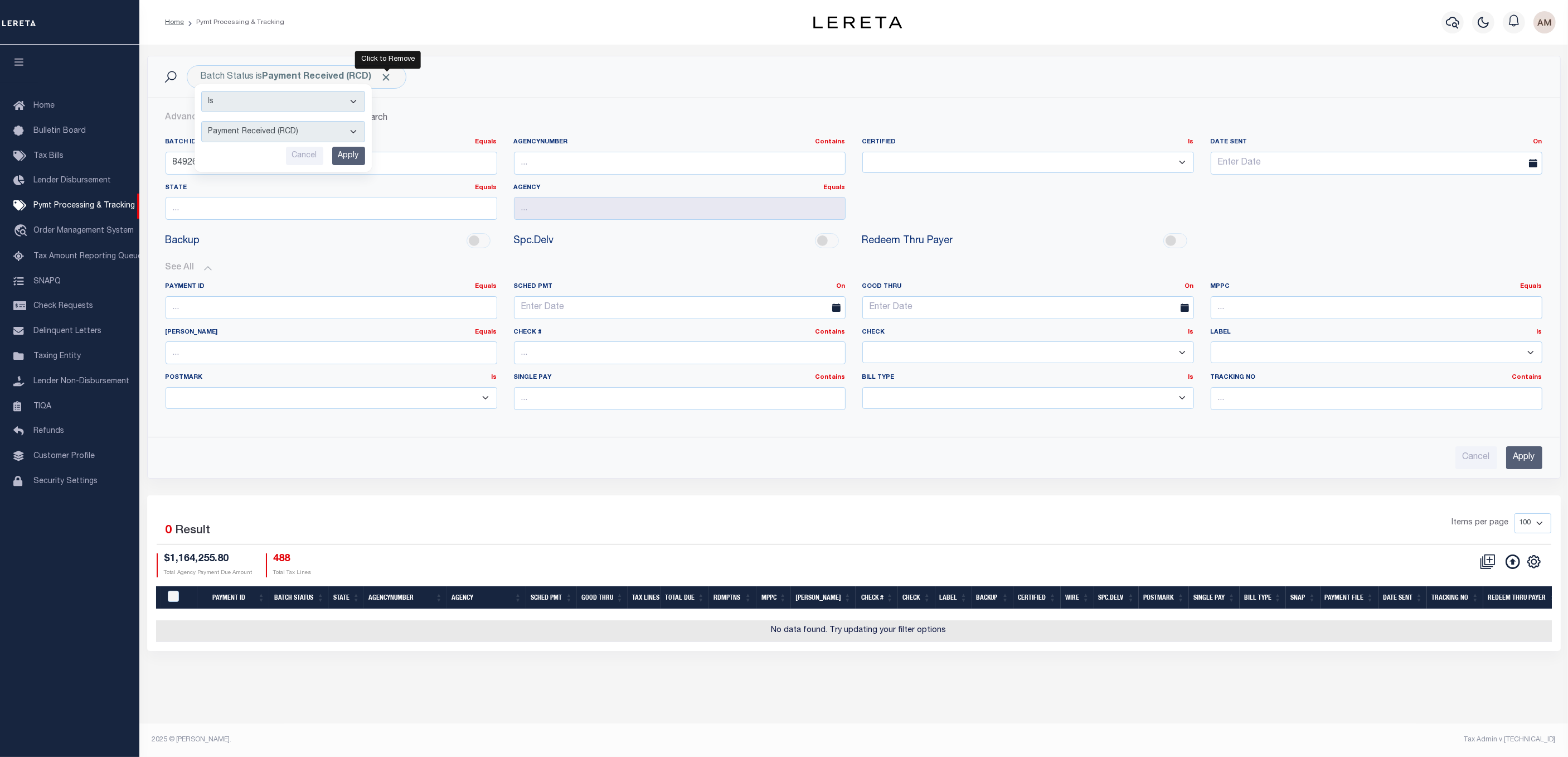
click at [387, 77] on span "Click to Remove" at bounding box center [387, 77] width 12 height 12
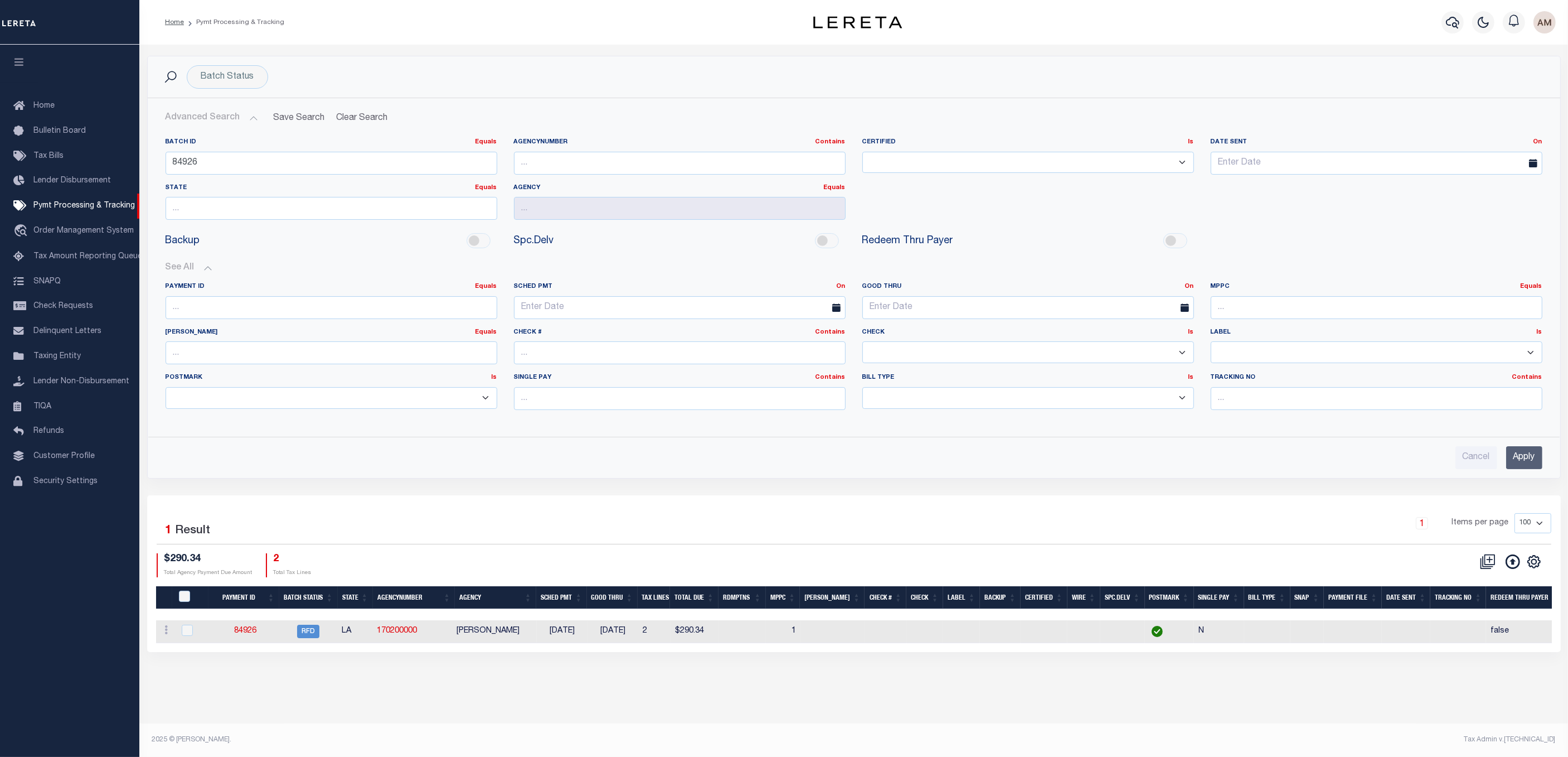
click at [1537, 459] on input "Apply" at bounding box center [1525, 457] width 37 height 23
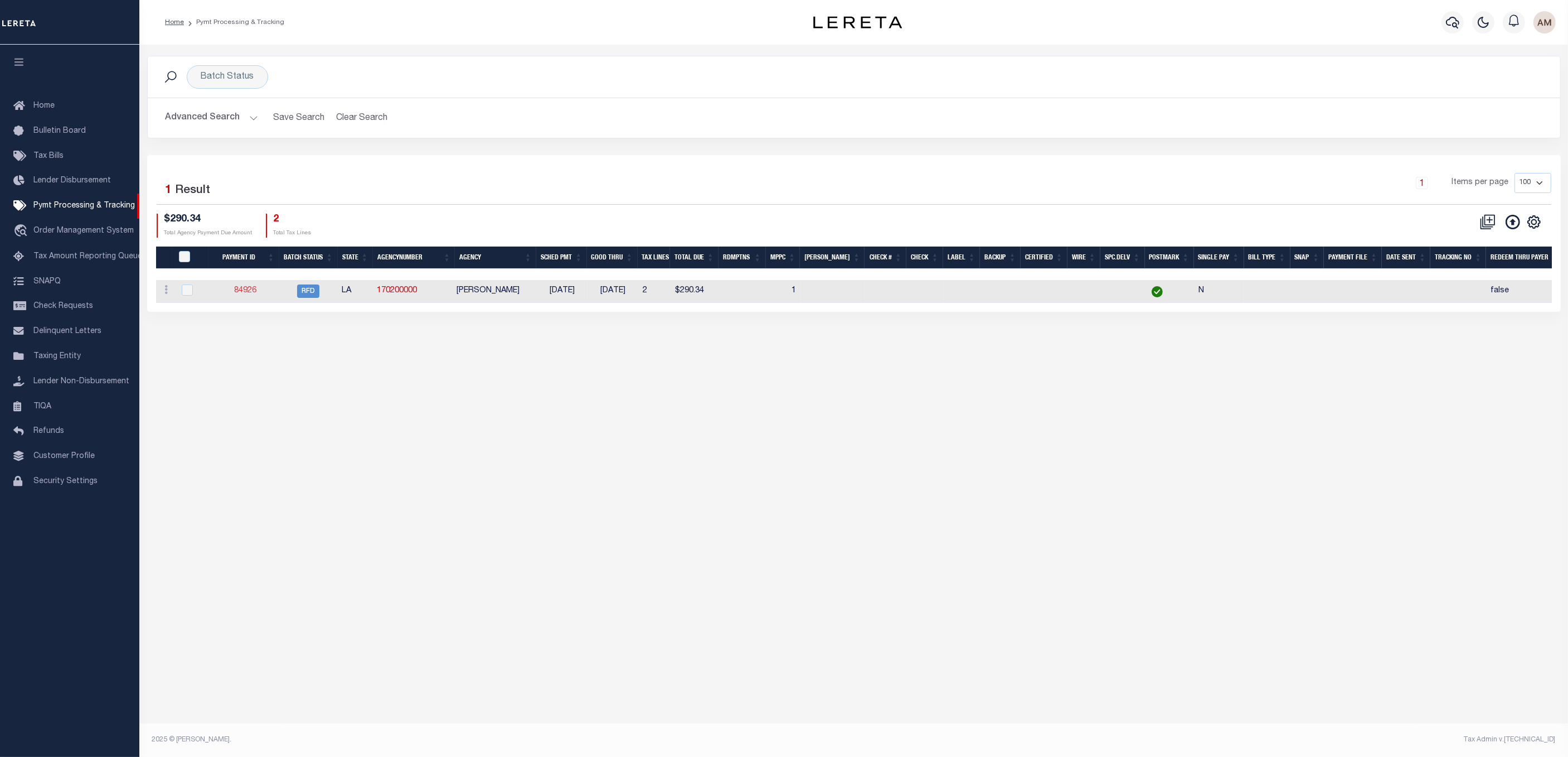
click at [248, 294] on link "84926" at bounding box center [244, 291] width 22 height 8
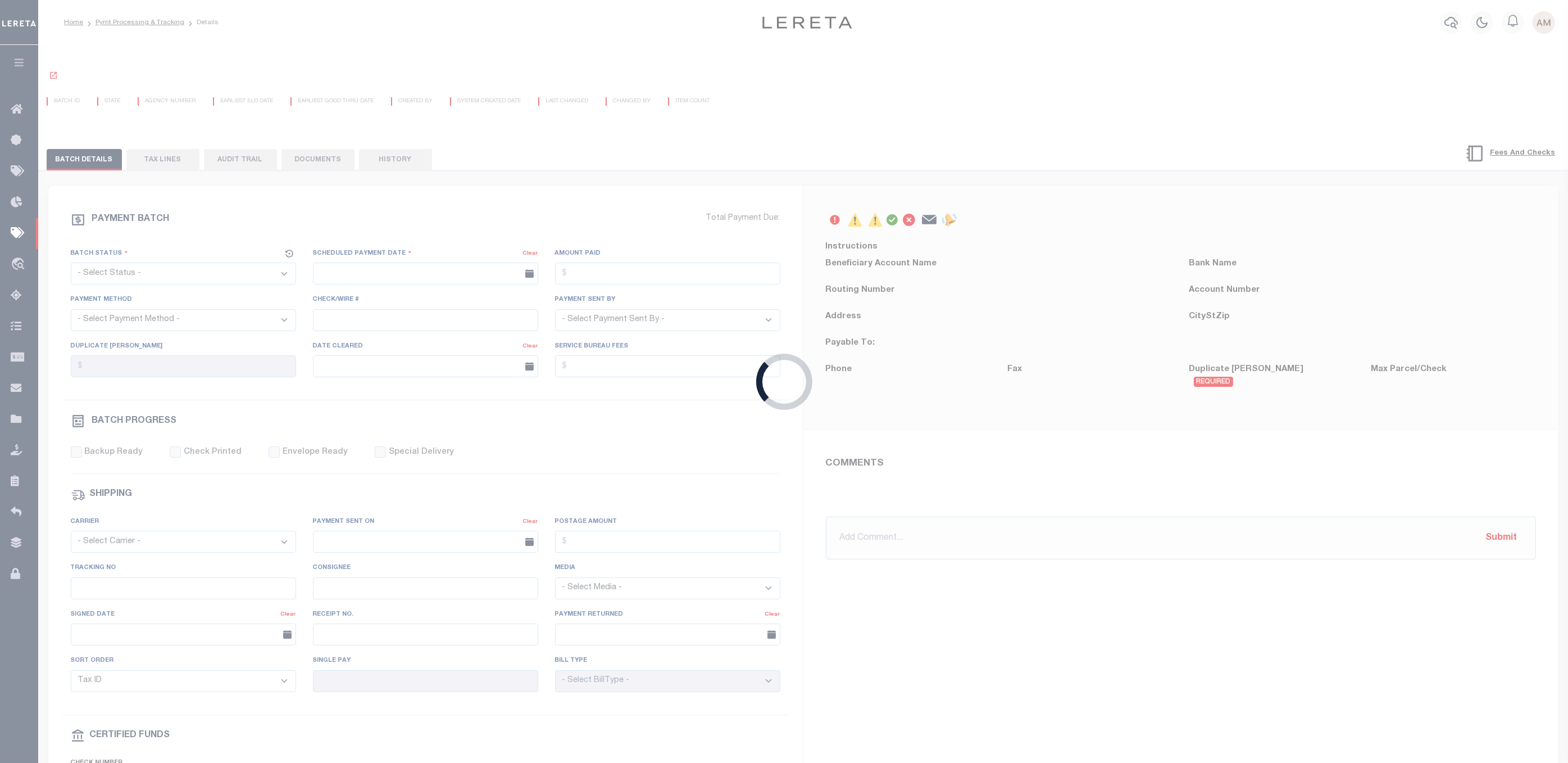
select select "RFD"
type input "12/15/2024"
select select
type input "N"
radio input "true"
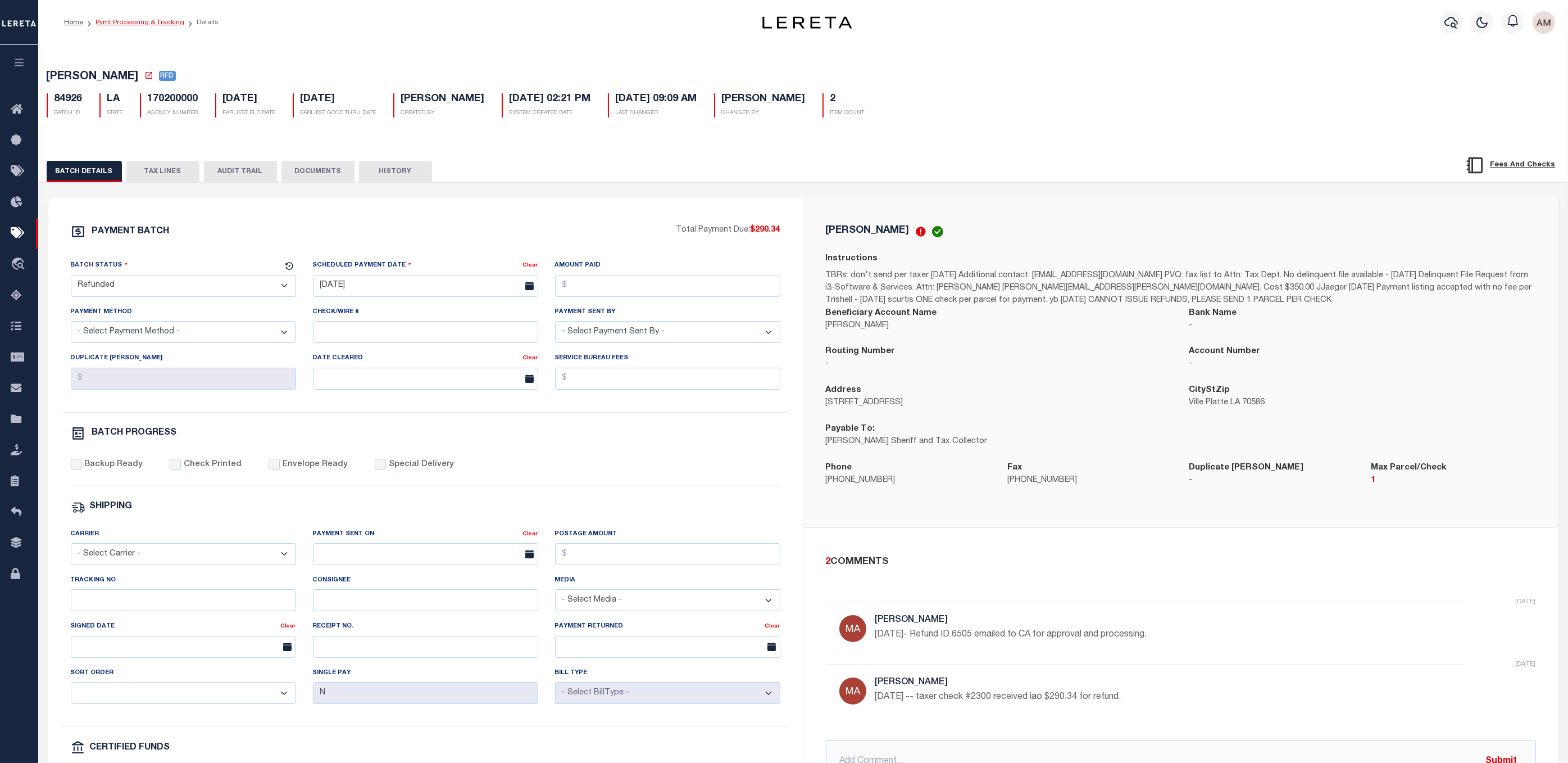
click at [142, 20] on link "Pymt Processing & Tracking" at bounding box center [139, 22] width 88 height 7
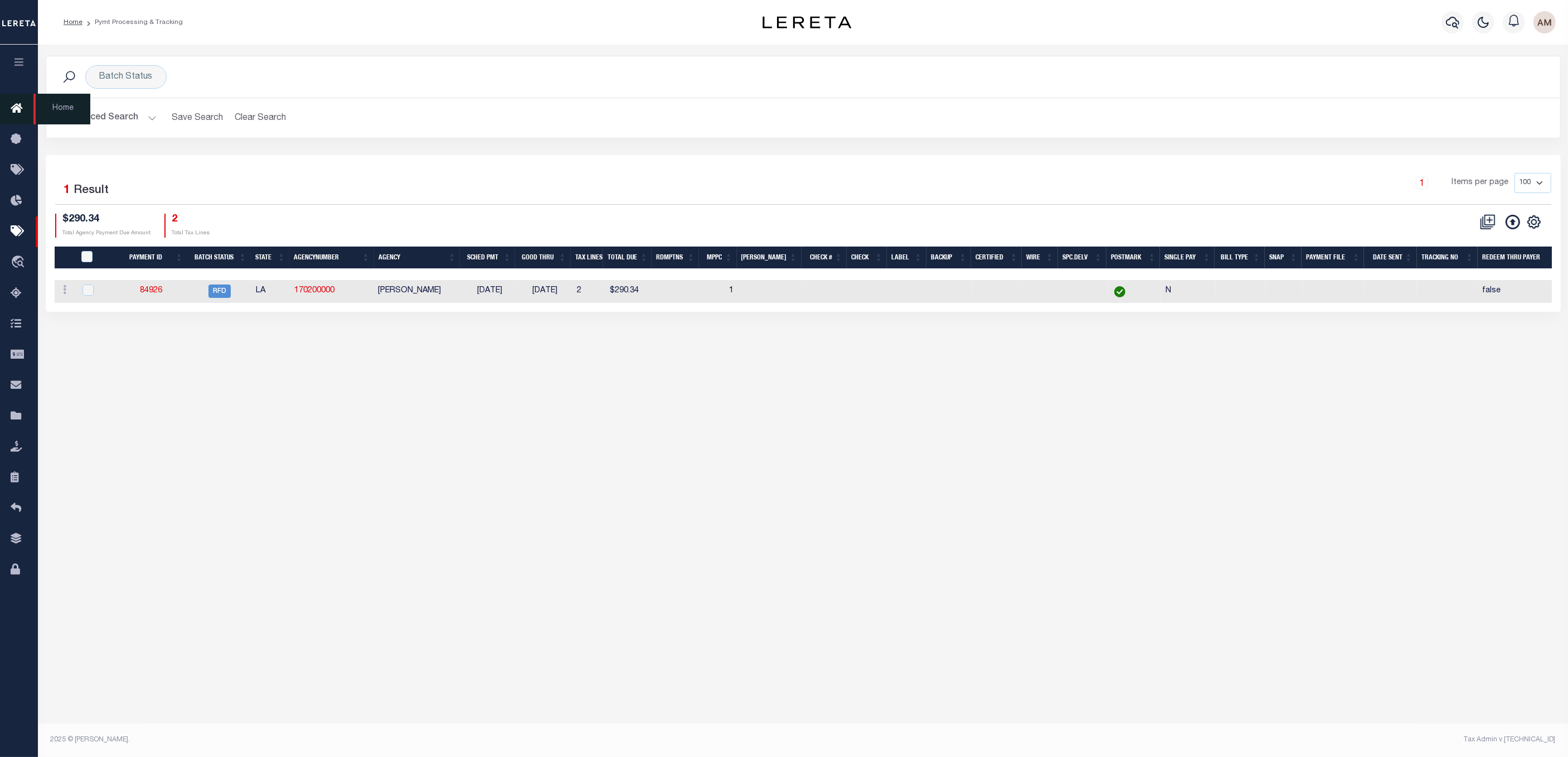
click at [13, 100] on link "Home" at bounding box center [18, 109] width 38 height 31
